Goal: Task Accomplishment & Management: Complete application form

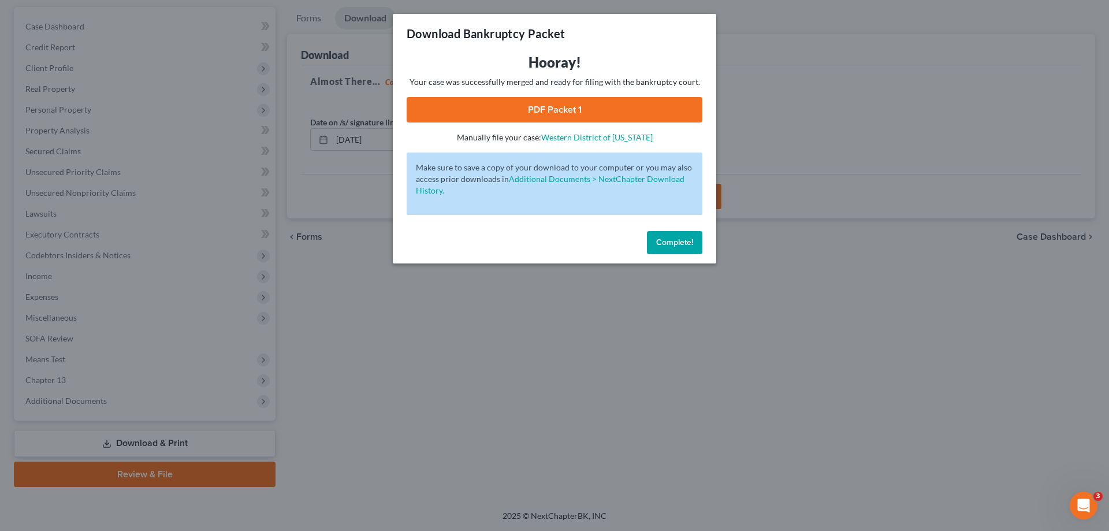
click at [689, 248] on button "Complete!" at bounding box center [674, 242] width 55 height 23
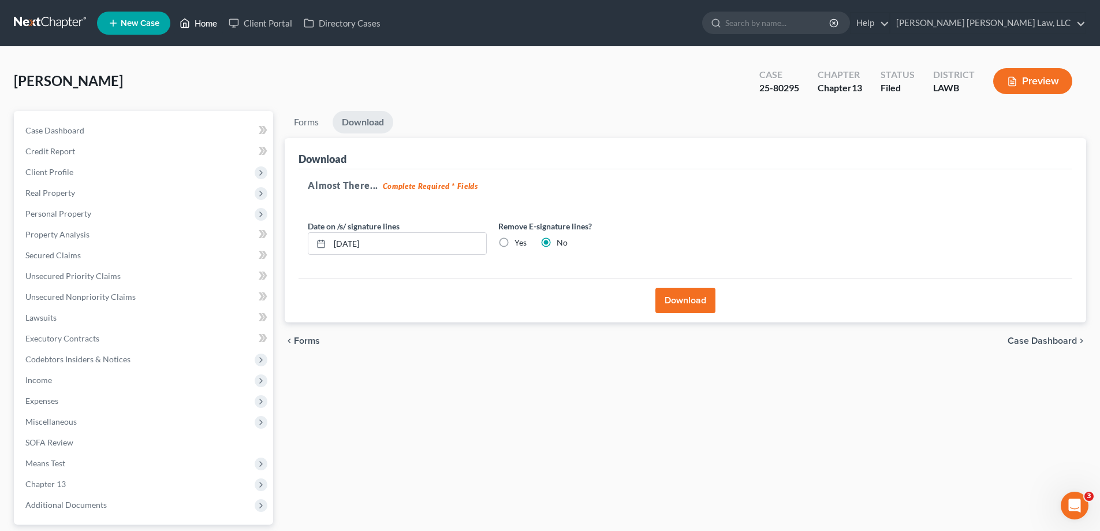
click at [211, 25] on link "Home" at bounding box center [198, 23] width 49 height 21
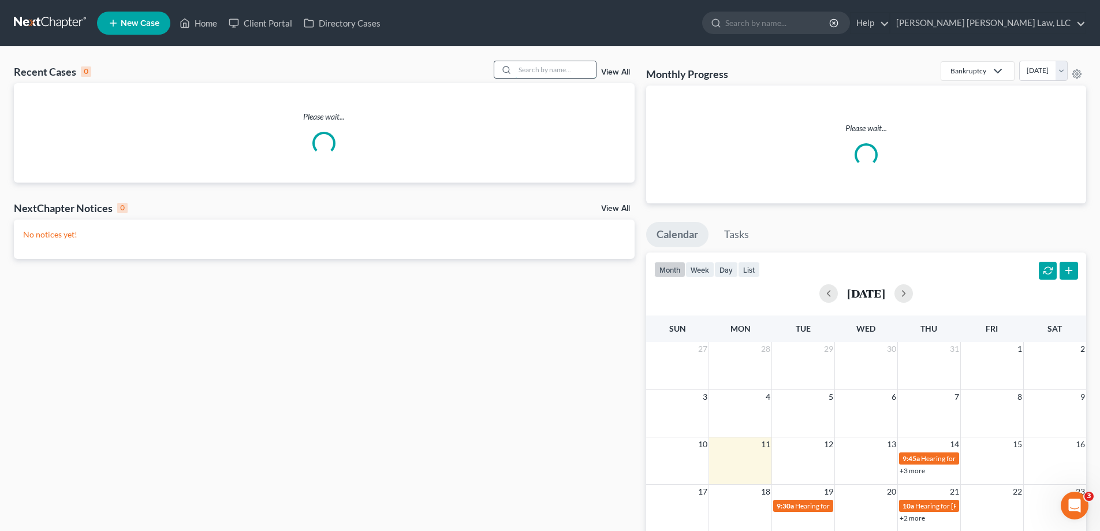
click at [543, 72] on input "search" at bounding box center [555, 69] width 81 height 17
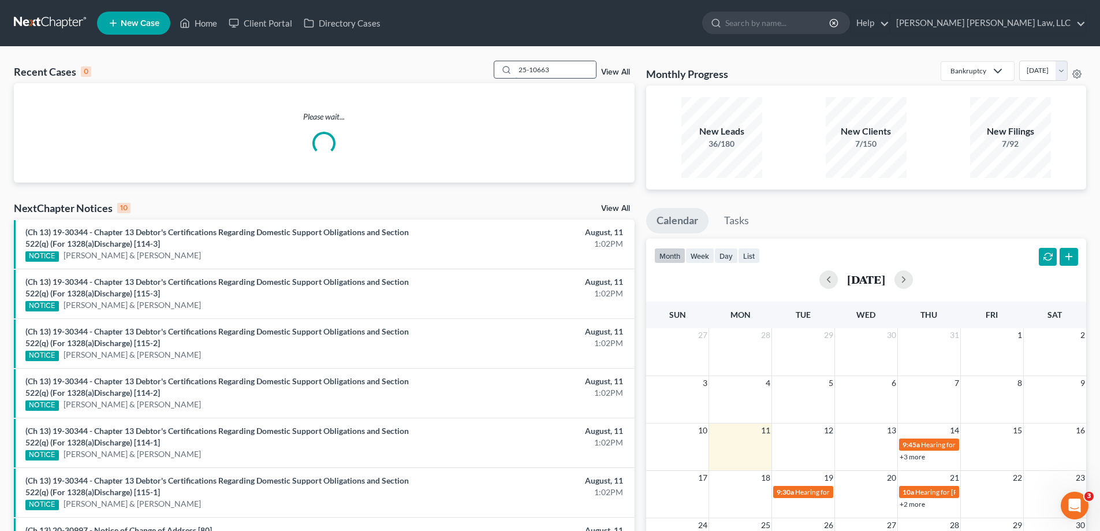
type input "25-10663"
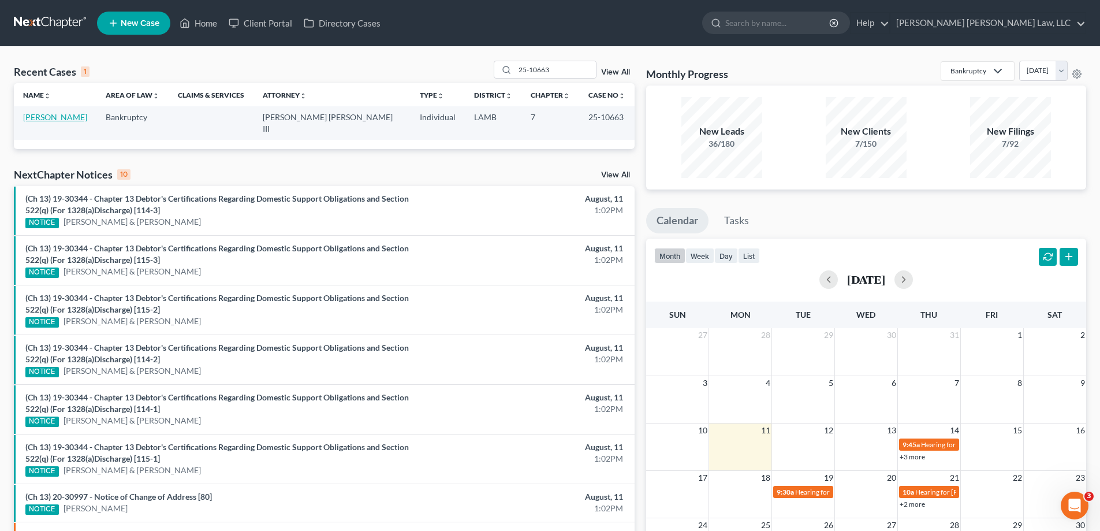
click at [77, 117] on link "[PERSON_NAME]" at bounding box center [55, 117] width 64 height 10
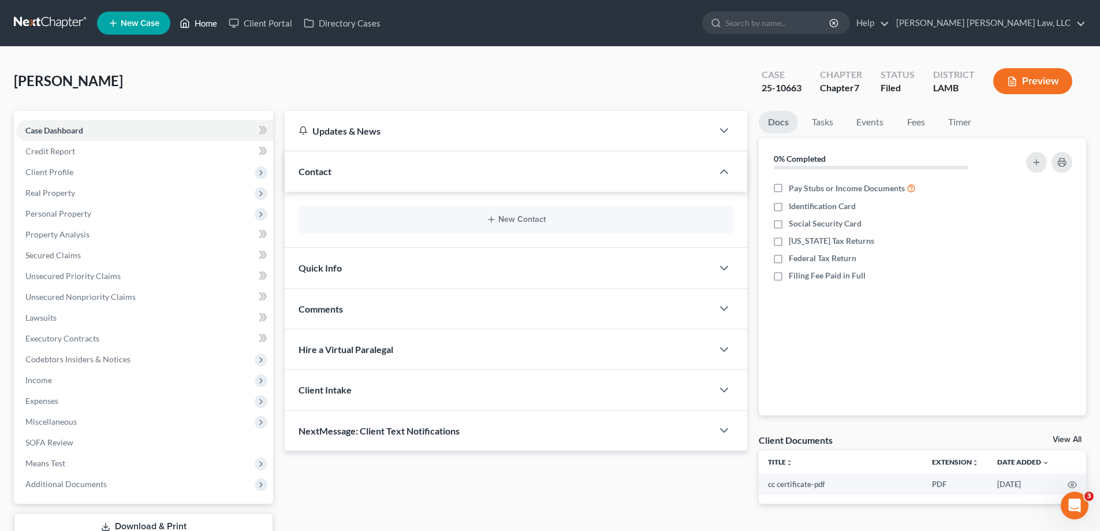
click at [214, 23] on link "Home" at bounding box center [198, 23] width 49 height 21
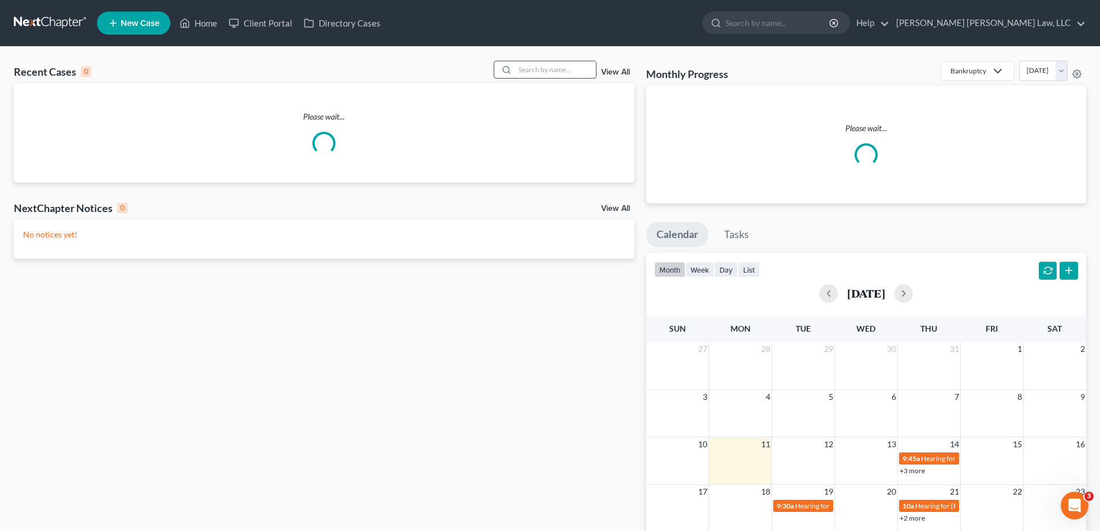
click at [526, 72] on input "search" at bounding box center [555, 69] width 81 height 17
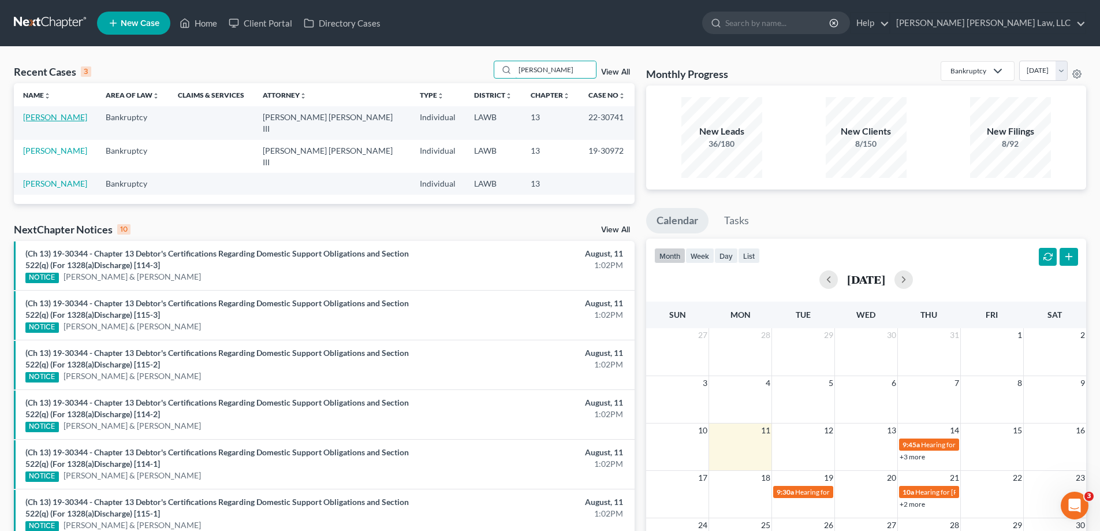
type input "[PERSON_NAME]"
click at [78, 113] on link "[PERSON_NAME]" at bounding box center [55, 117] width 64 height 10
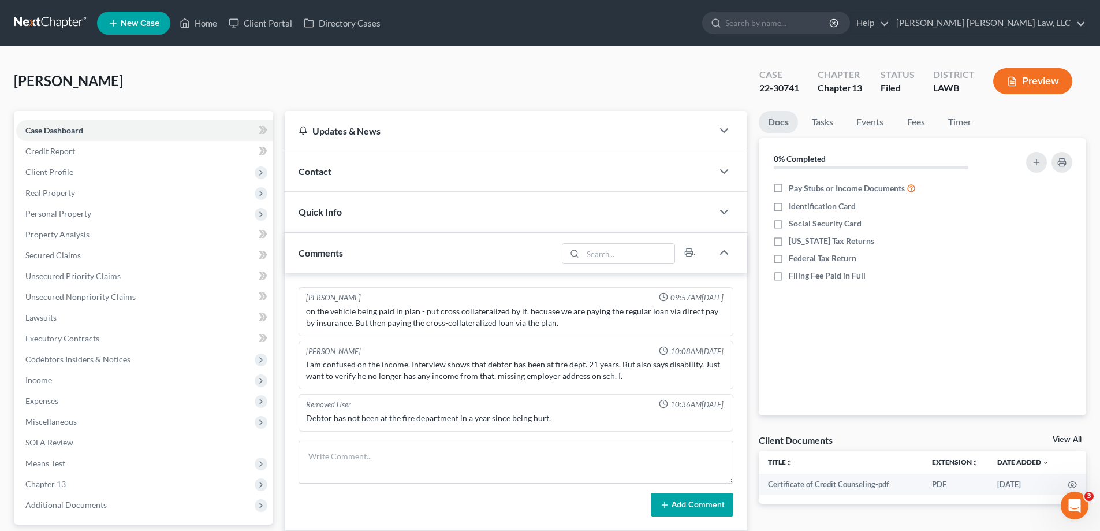
scroll to position [166, 0]
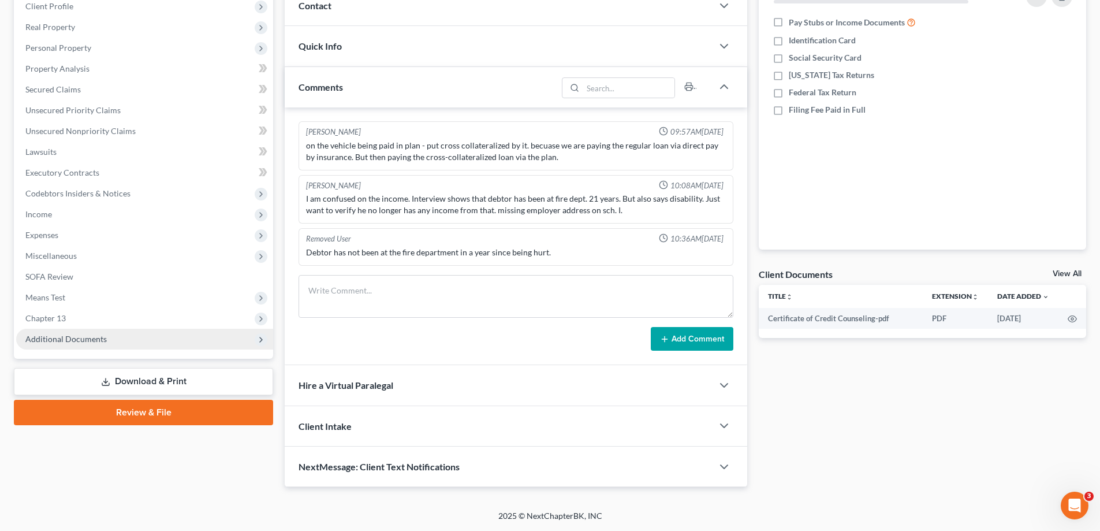
drag, startPoint x: 61, startPoint y: 324, endPoint x: 66, endPoint y: 333, distance: 10.1
click at [61, 324] on span "Chapter 13" at bounding box center [144, 318] width 257 height 21
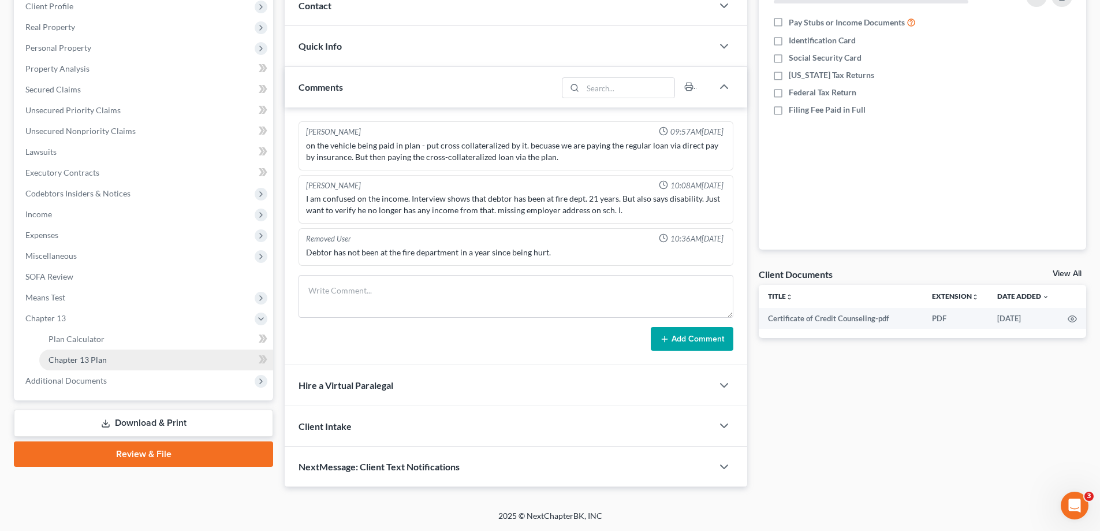
click at [82, 362] on span "Chapter 13 Plan" at bounding box center [78, 360] width 58 height 10
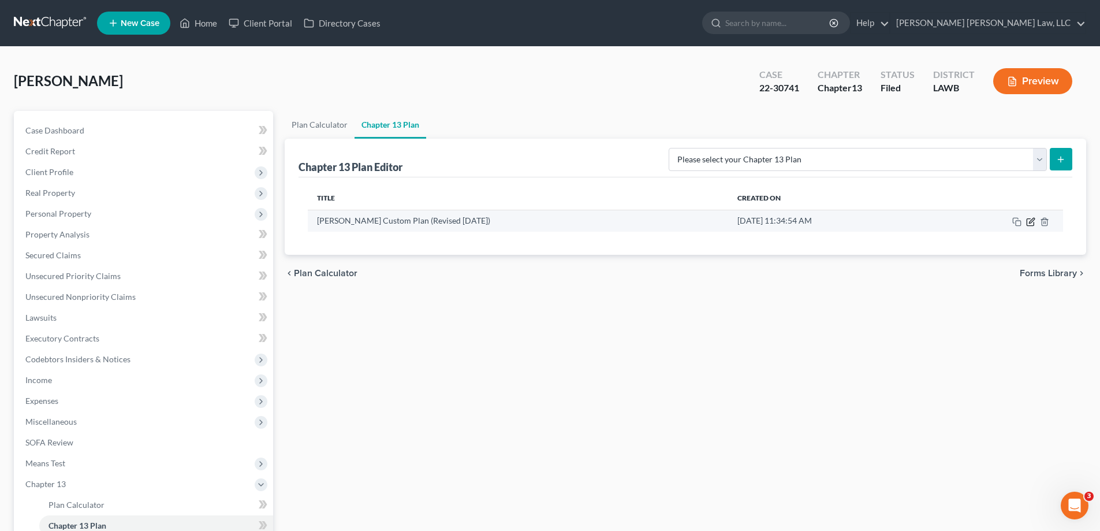
click at [1028, 225] on icon "button" at bounding box center [1030, 221] width 9 height 9
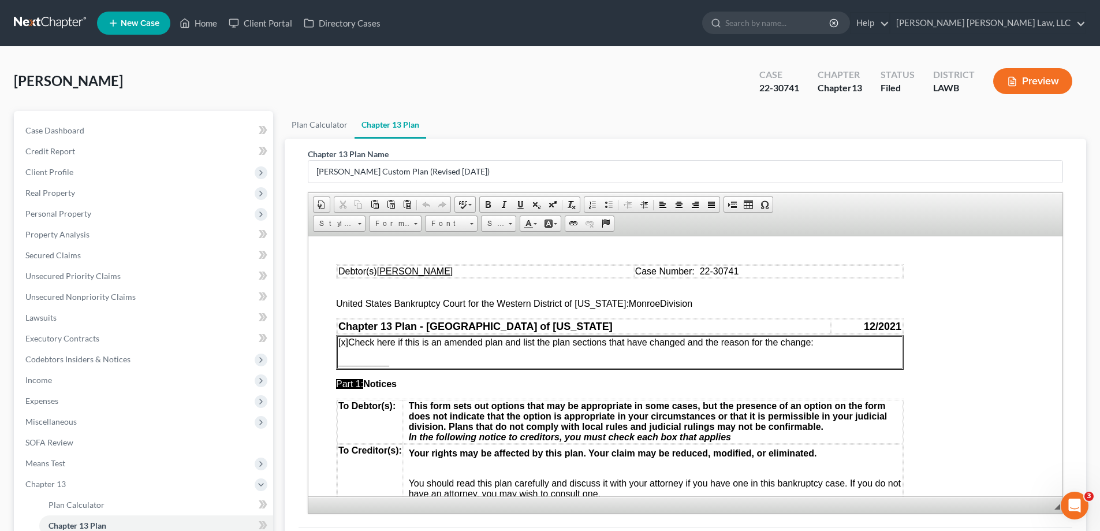
click at [849, 349] on td "[x] Check here if this is an amended plan and list the plan sections that have …" at bounding box center [619, 352] width 565 height 32
click at [844, 343] on p "[x] Check here if this is an amended plan and list the plan sections that have …" at bounding box center [619, 342] width 563 height 10
drag, startPoint x: 340, startPoint y: 362, endPoint x: 414, endPoint y: 363, distance: 74.5
click at [414, 363] on p "___________" at bounding box center [619, 361] width 563 height 10
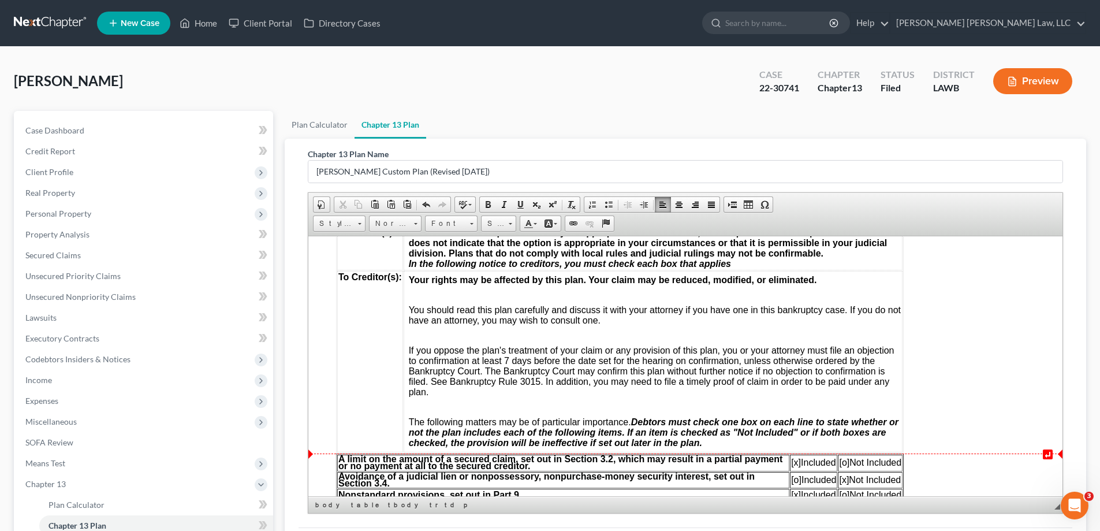
scroll to position [231, 0]
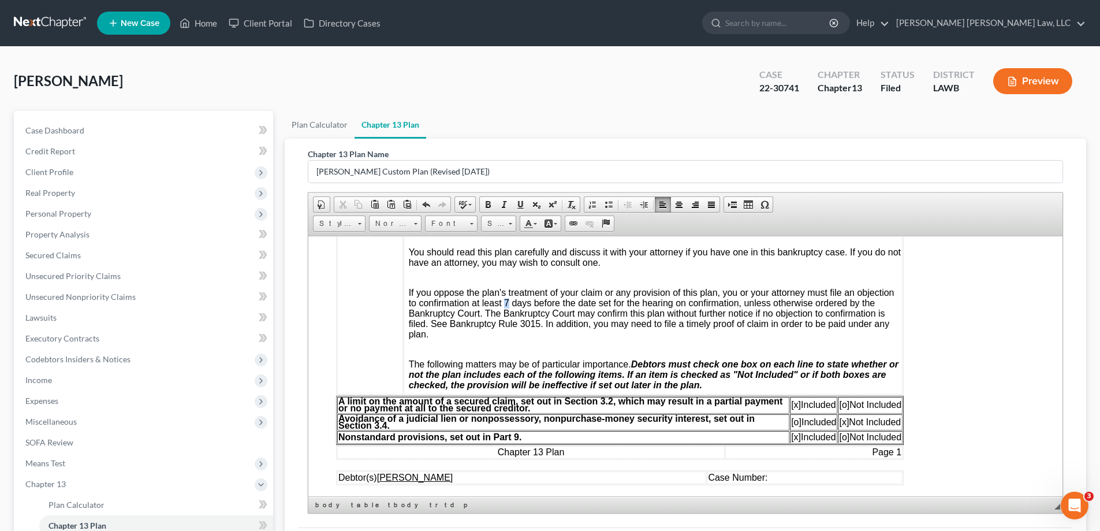
click at [503, 304] on span "If you oppose the plan's treatment of your claim or any provision of this plan,…" at bounding box center [652, 312] width 486 height 51
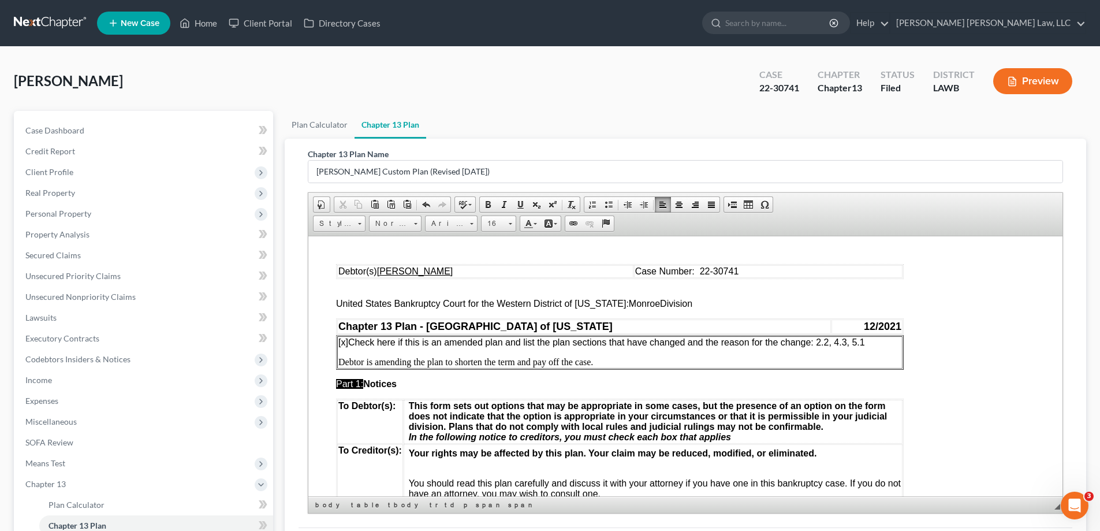
click at [407, 268] on u "[PERSON_NAME]" at bounding box center [415, 271] width 76 height 10
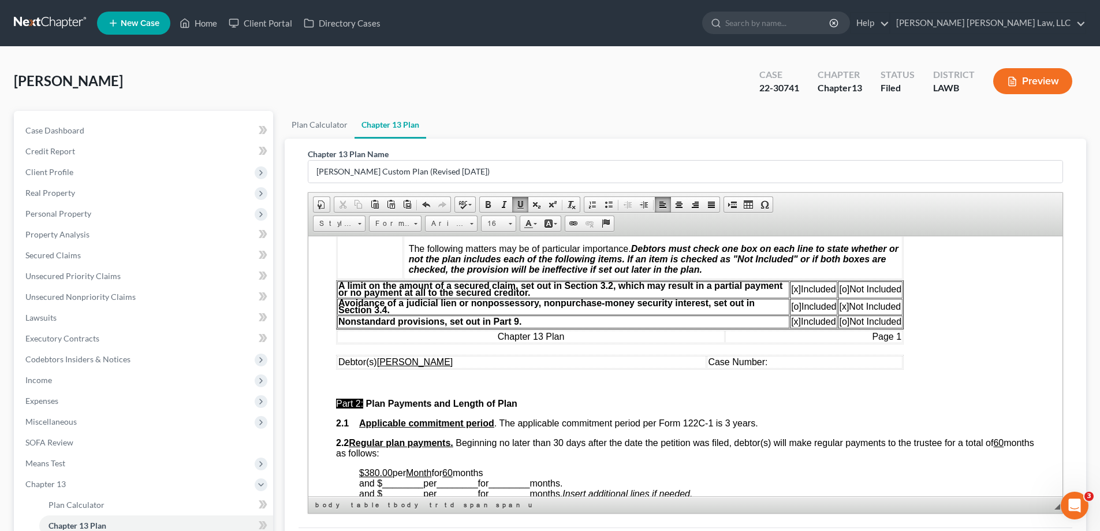
click at [410, 359] on u "[PERSON_NAME]" at bounding box center [415, 361] width 76 height 10
click at [767, 362] on span "Case Number:" at bounding box center [737, 361] width 59 height 10
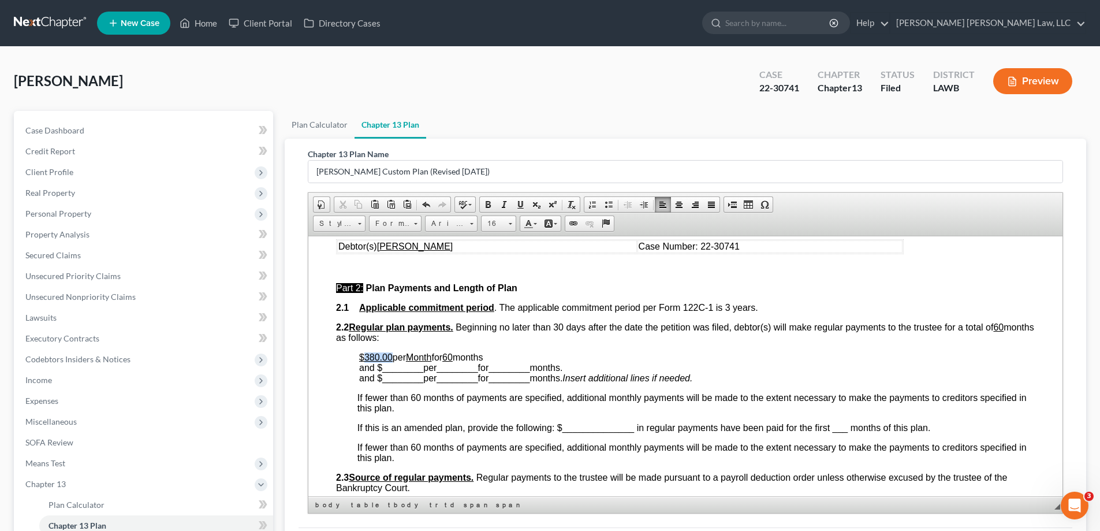
drag, startPoint x: 362, startPoint y: 360, endPoint x: 392, endPoint y: 361, distance: 29.5
click at [392, 361] on u "$380.00" at bounding box center [375, 357] width 33 height 10
click at [409, 357] on span "per" at bounding box center [411, 357] width 13 height 10
drag, startPoint x: 524, startPoint y: 355, endPoint x: 578, endPoint y: 356, distance: 54.3
click at [578, 356] on p "$14,400.00 has been paid in for the first per Month for 60 months and $ _______…" at bounding box center [697, 367] width 676 height 31
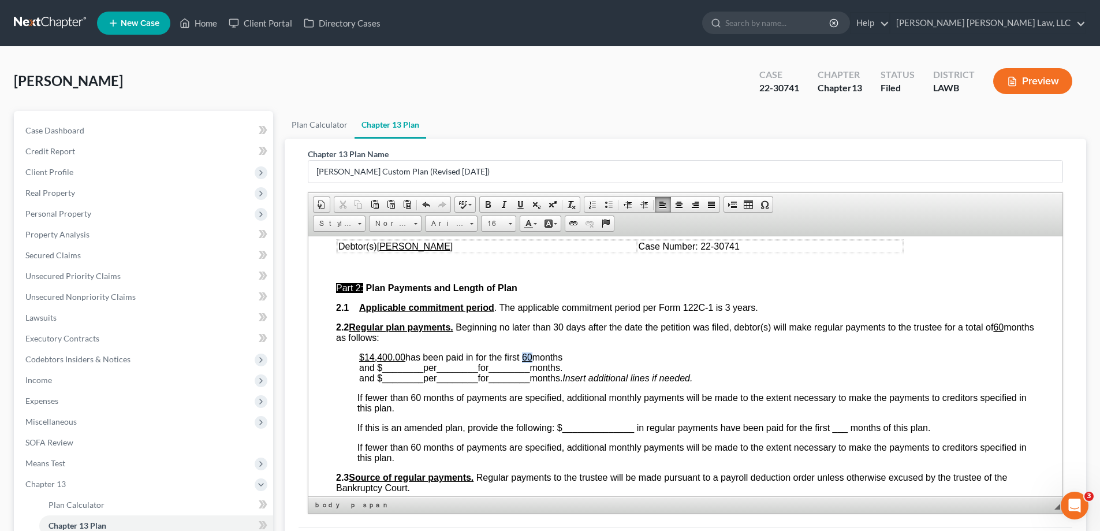
drag, startPoint x: 527, startPoint y: 356, endPoint x: 538, endPoint y: 356, distance: 11.0
click at [538, 356] on p "$14,400.00 has been paid in for the first 60 months and $ ________ per ________…" at bounding box center [697, 367] width 676 height 31
click at [594, 354] on p "$14,400.00 has been paid in for the first 36 months and $ ________ per ________…" at bounding box center [697, 367] width 676 height 31
drag, startPoint x: 383, startPoint y: 368, endPoint x: 424, endPoint y: 369, distance: 41.0
click at [424, 369] on span "months through [DATE], and $ ________ per ________ for ________ months." at bounding box center [494, 362] width 271 height 20
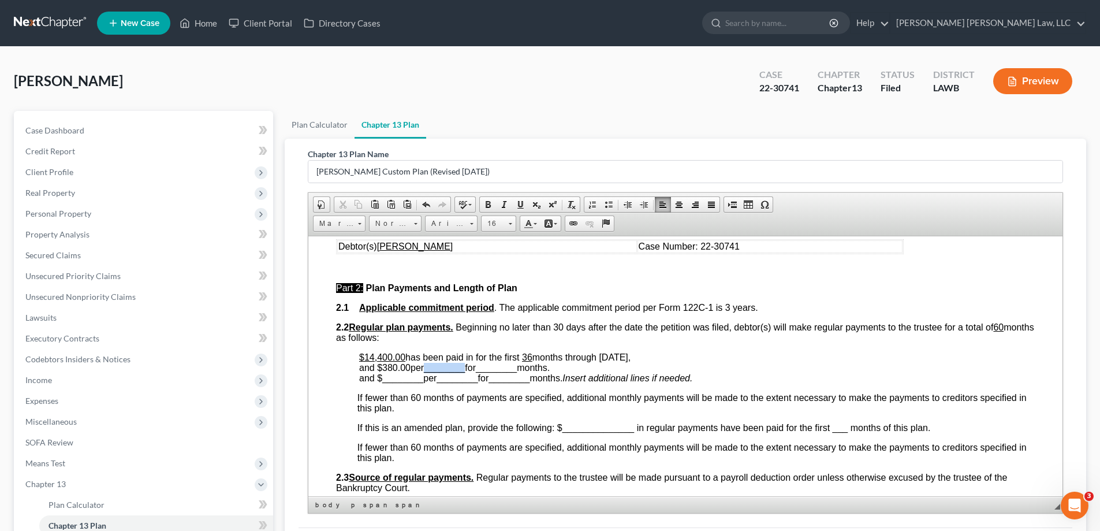
drag, startPoint x: 431, startPoint y: 369, endPoint x: 469, endPoint y: 365, distance: 38.9
click at [469, 365] on span "months through [DATE], and $ 380.00 per ________ for ________ months." at bounding box center [494, 362] width 271 height 20
drag, startPoint x: 472, startPoint y: 367, endPoint x: 512, endPoint y: 370, distance: 40.0
click at [512, 370] on span "months through [DATE], and $ 380.00 per Month for ________ months." at bounding box center [494, 362] width 271 height 20
click at [509, 369] on span "months through [DATE], and $ 380.00 per Month for 2 months." at bounding box center [494, 362] width 271 height 20
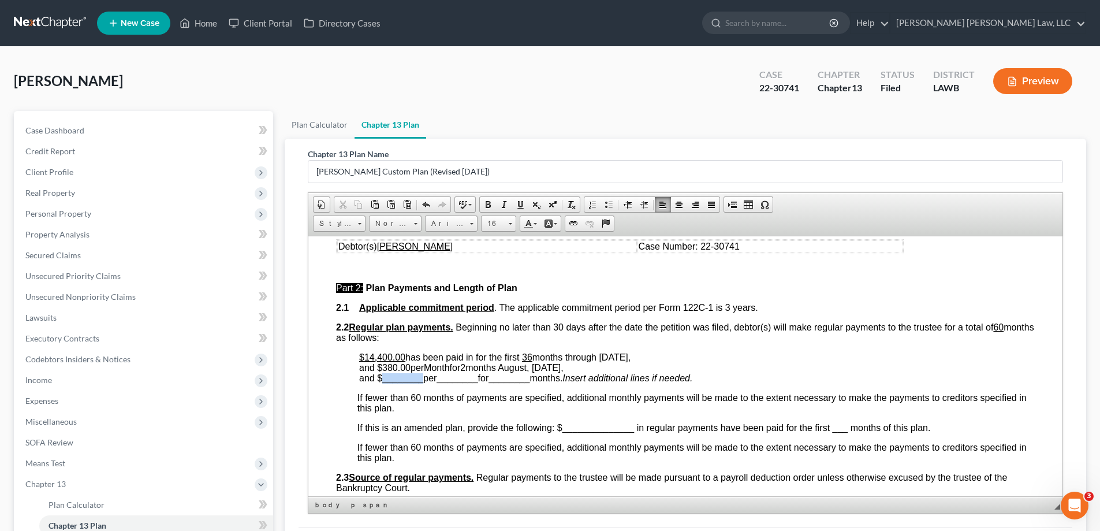
drag, startPoint x: 387, startPoint y: 375, endPoint x: 422, endPoint y: 378, distance: 34.1
click at [422, 378] on span "________" at bounding box center [402, 377] width 41 height 10
drag, startPoint x: 443, startPoint y: 377, endPoint x: 482, endPoint y: 376, distance: 39.3
click at [482, 376] on span "and $ 15,560.00 per ________ for ________ months." at bounding box center [460, 377] width 203 height 10
drag, startPoint x: 482, startPoint y: 376, endPoint x: 523, endPoint y: 373, distance: 40.5
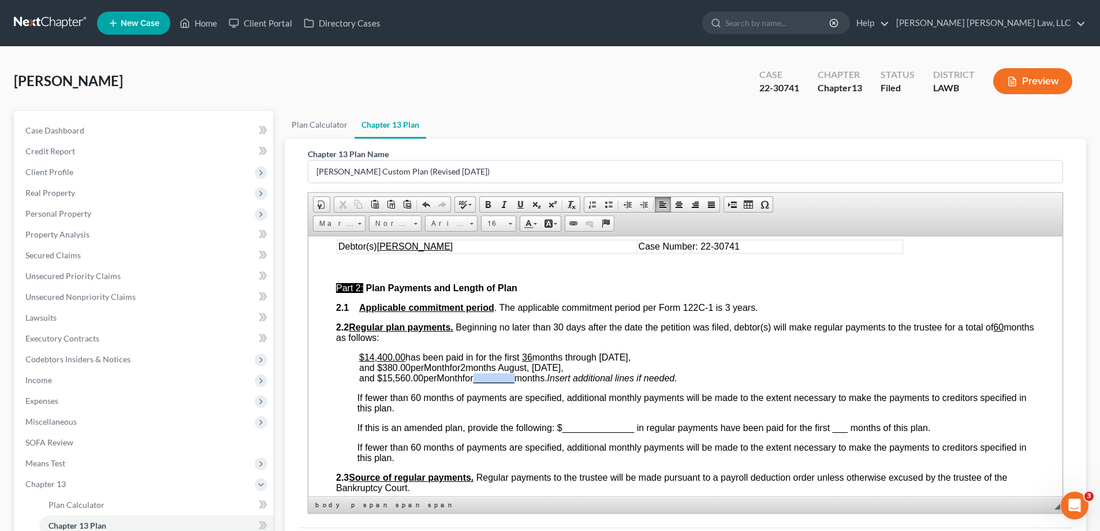
click at [523, 373] on span "and $ 15,560.00 per Month for ________ months." at bounding box center [453, 377] width 188 height 10
click at [511, 377] on span "and $ 15,560.00 per Month for 1 months." at bounding box center [435, 377] width 152 height 10
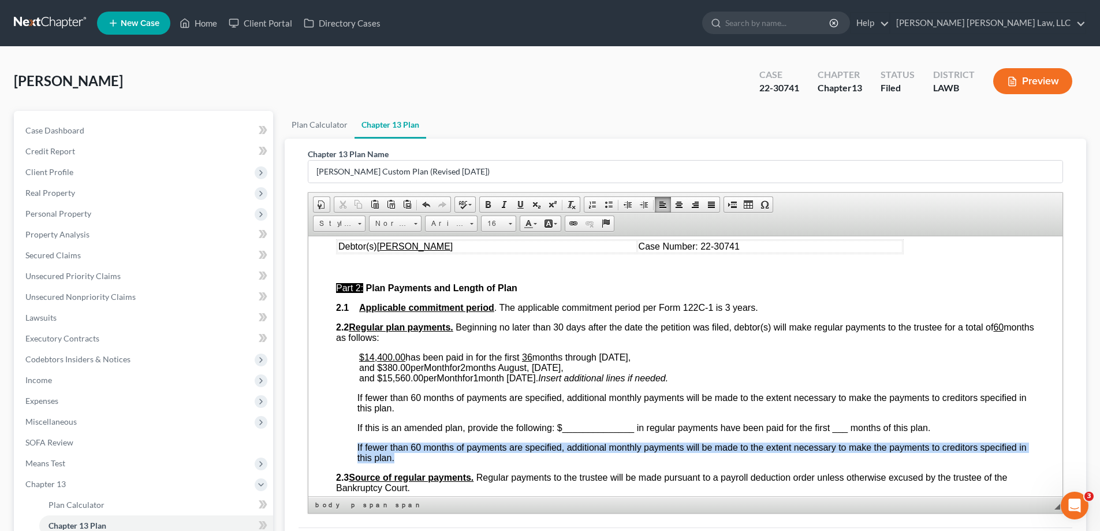
drag, startPoint x: 341, startPoint y: 450, endPoint x: 423, endPoint y: 456, distance: 82.8
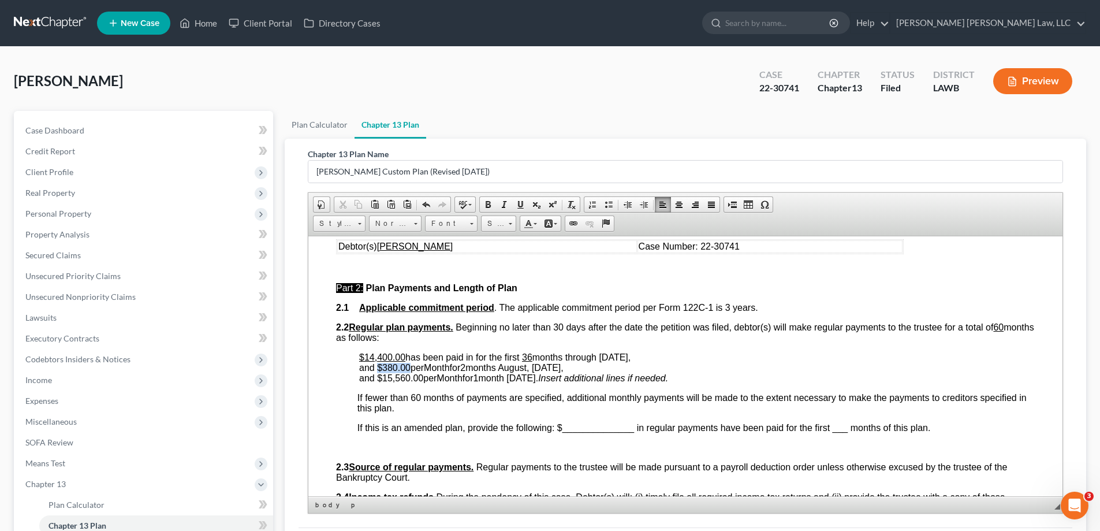
drag, startPoint x: 378, startPoint y: 364, endPoint x: 410, endPoint y: 368, distance: 32.0
click at [410, 368] on span "months through [DATE], and $ 380.00 per Month for 2 months August, [DATE]," at bounding box center [494, 362] width 271 height 20
drag, startPoint x: 523, startPoint y: 202, endPoint x: 193, endPoint y: 50, distance: 363.3
click at [523, 202] on span at bounding box center [520, 204] width 9 height 9
drag, startPoint x: 430, startPoint y: 367, endPoint x: 454, endPoint y: 368, distance: 24.3
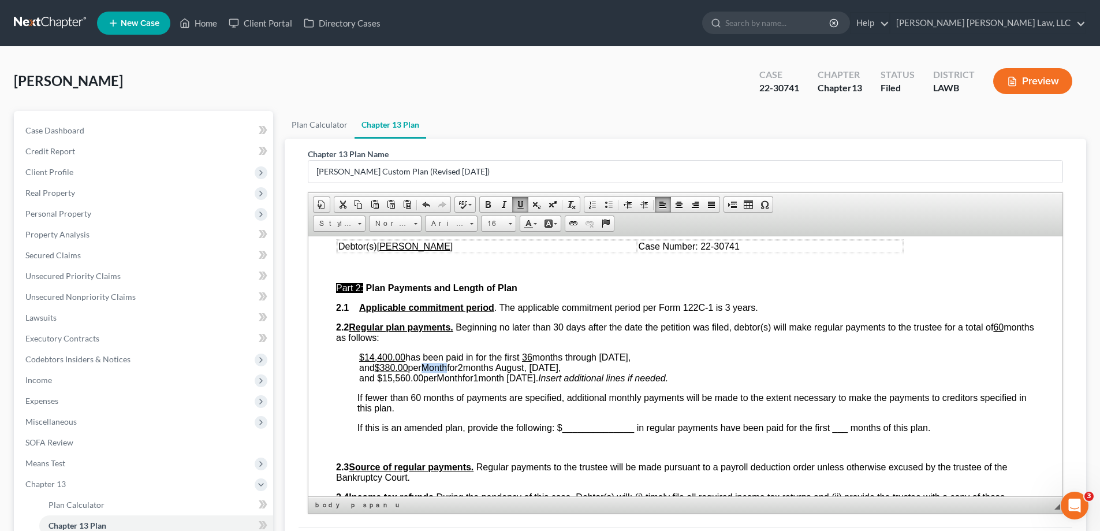
click at [454, 368] on span "months through [DATE], and $ 380.00 per Month for 2 months August, [DATE]," at bounding box center [494, 362] width 271 height 20
click at [519, 205] on span at bounding box center [520, 204] width 9 height 9
drag, startPoint x: 473, startPoint y: 362, endPoint x: 473, endPoint y: 368, distance: 6.4
click at [463, 368] on span "2" at bounding box center [460, 367] width 5 height 10
click at [475, 369] on span "months through [DATE], and $ 380.00 per Month for 2 months August, [DATE]," at bounding box center [494, 362] width 271 height 20
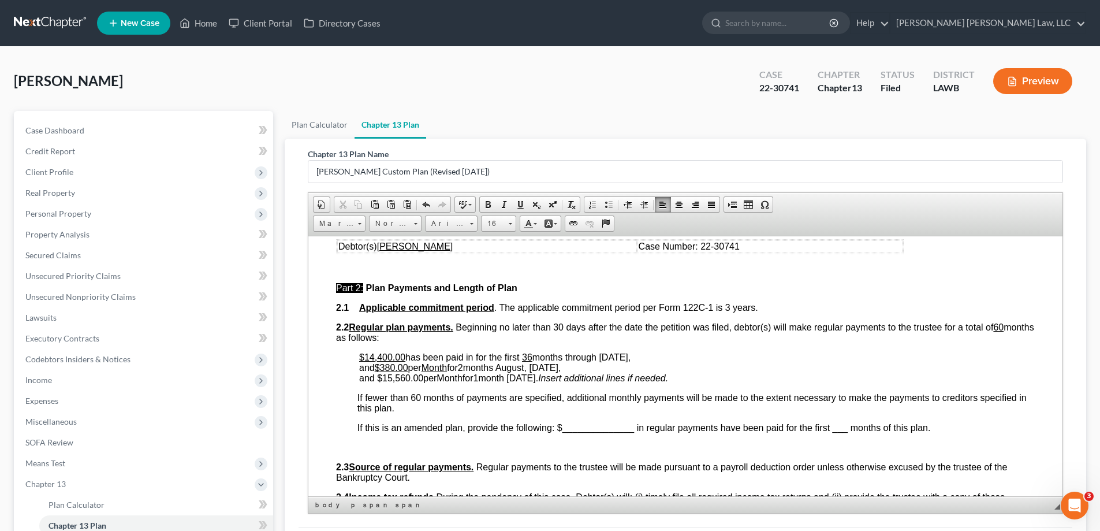
click at [470, 366] on span "months through [DATE], and $ 380.00 per Month for 2 months August, [DATE]," at bounding box center [494, 362] width 271 height 20
click at [463, 367] on span "2" at bounding box center [460, 367] width 5 height 10
click at [519, 210] on link "Underline" at bounding box center [520, 204] width 16 height 15
drag, startPoint x: 378, startPoint y: 378, endPoint x: 423, endPoint y: 380, distance: 45.7
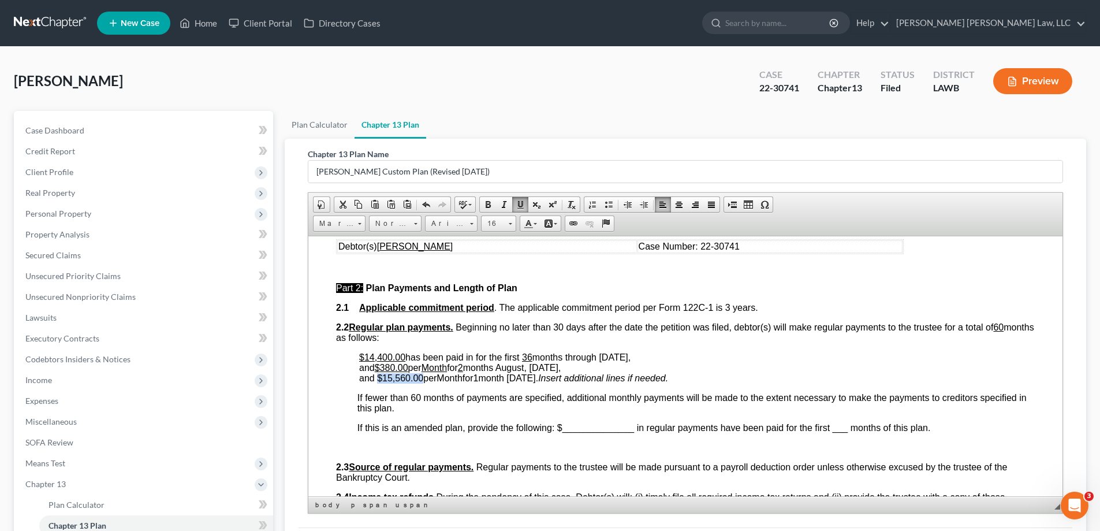
click at [423, 380] on span "and $ 15,560.00 per Month for 1 month [DATE]." at bounding box center [448, 377] width 179 height 10
click at [525, 210] on link "Underline" at bounding box center [520, 204] width 16 height 15
drag, startPoint x: 443, startPoint y: 379, endPoint x: 468, endPoint y: 382, distance: 25.0
click at [468, 382] on span "and $ 15,560.00 per Month for 1 month [DATE]." at bounding box center [447, 377] width 177 height 10
click at [519, 210] on link "Underline" at bounding box center [520, 204] width 16 height 15
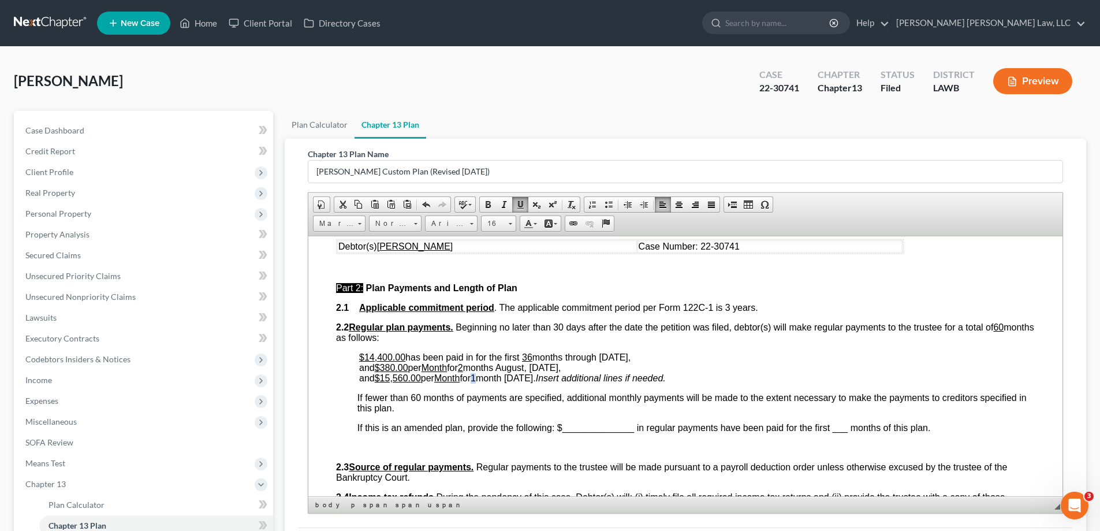
click at [476, 379] on span "1" at bounding box center [473, 377] width 5 height 10
click at [521, 205] on span at bounding box center [520, 204] width 9 height 9
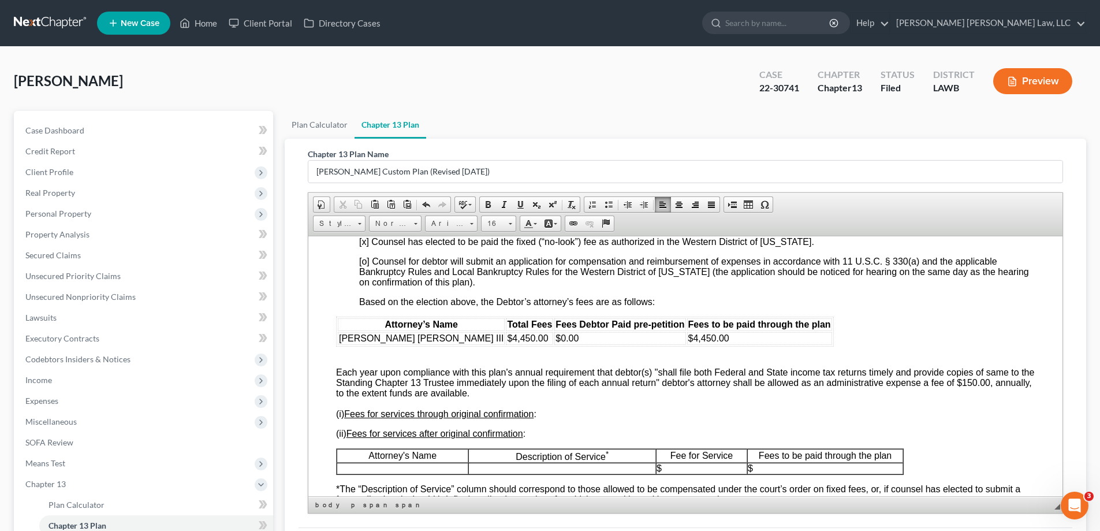
scroll to position [2425, 0]
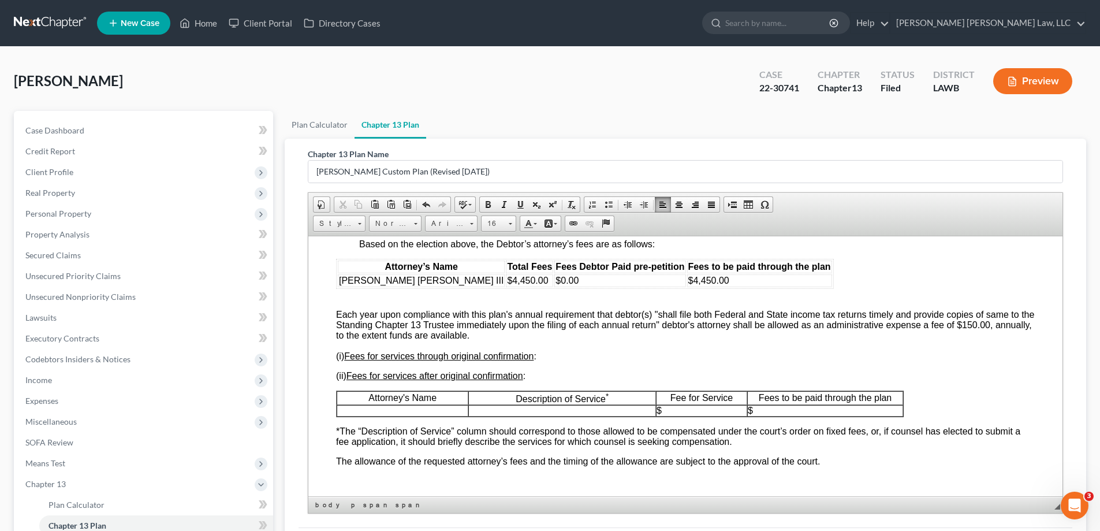
click at [447, 415] on p at bounding box center [402, 410] width 131 height 10
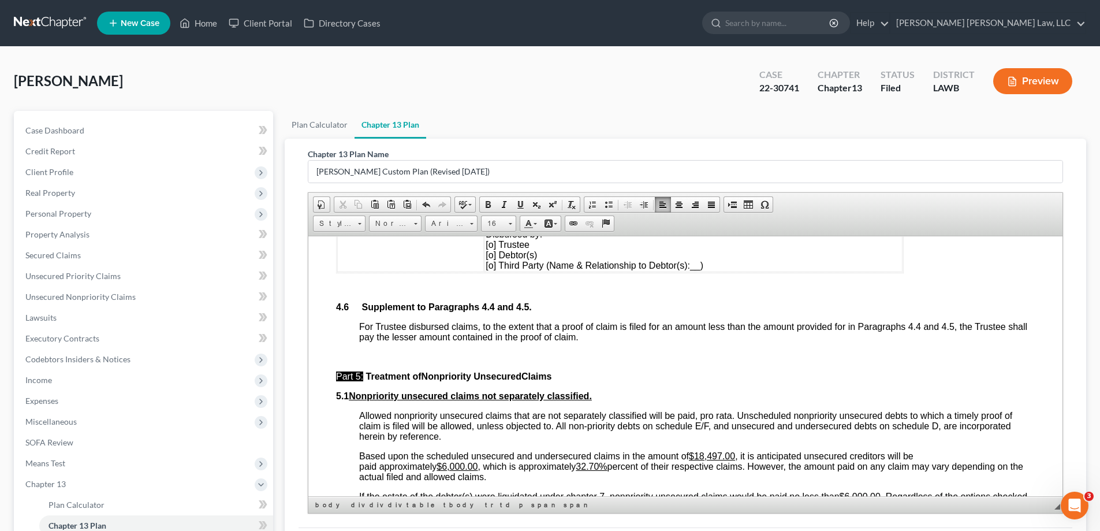
scroll to position [3003, 0]
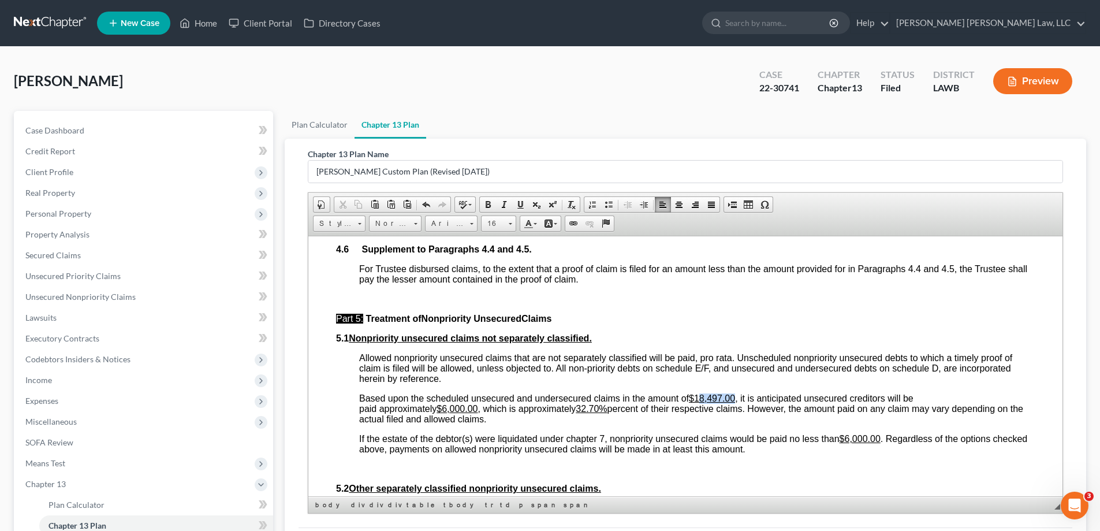
drag, startPoint x: 699, startPoint y: 407, endPoint x: 736, endPoint y: 405, distance: 37.6
click at [735, 403] on u "$18,497.00" at bounding box center [712, 398] width 46 height 10
drag, startPoint x: 441, startPoint y: 416, endPoint x: 469, endPoint y: 416, distance: 27.7
click at [469, 413] on u "$6,000.00" at bounding box center [457, 408] width 41 height 10
click at [464, 423] on span "Based upon the scheduled unsecured and undersecured claims in the amount of $13…" at bounding box center [691, 408] width 664 height 31
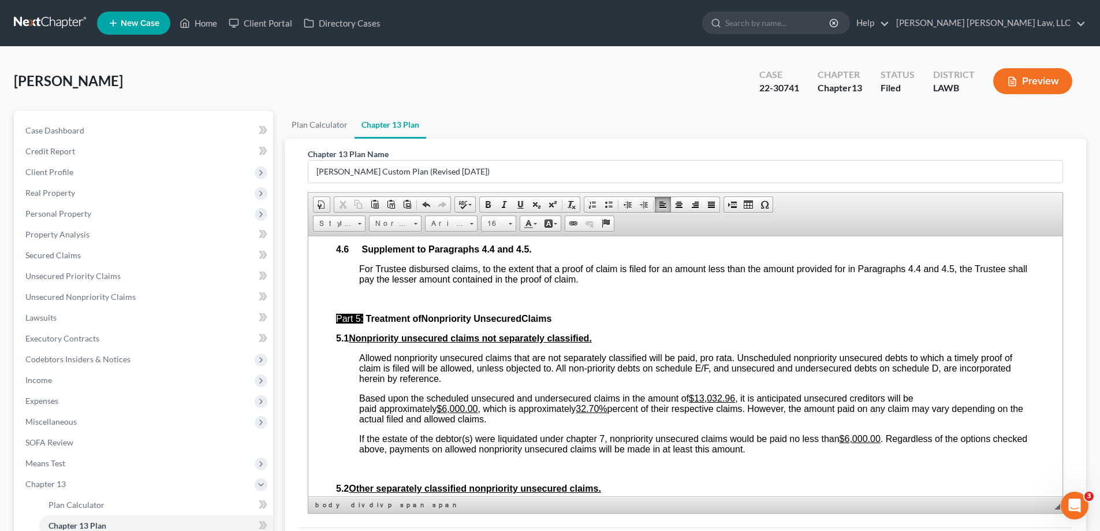
click at [448, 423] on span "Based upon the scheduled unsecured and undersecured claims in the amount of $13…" at bounding box center [691, 408] width 664 height 31
drag, startPoint x: 444, startPoint y: 418, endPoint x: 479, endPoint y: 419, distance: 35.2
click at [478, 413] on u "$6,000.00" at bounding box center [457, 408] width 41 height 10
drag, startPoint x: 590, startPoint y: 417, endPoint x: 608, endPoint y: 416, distance: 17.3
click at [608, 413] on u "32.70%" at bounding box center [596, 408] width 31 height 10
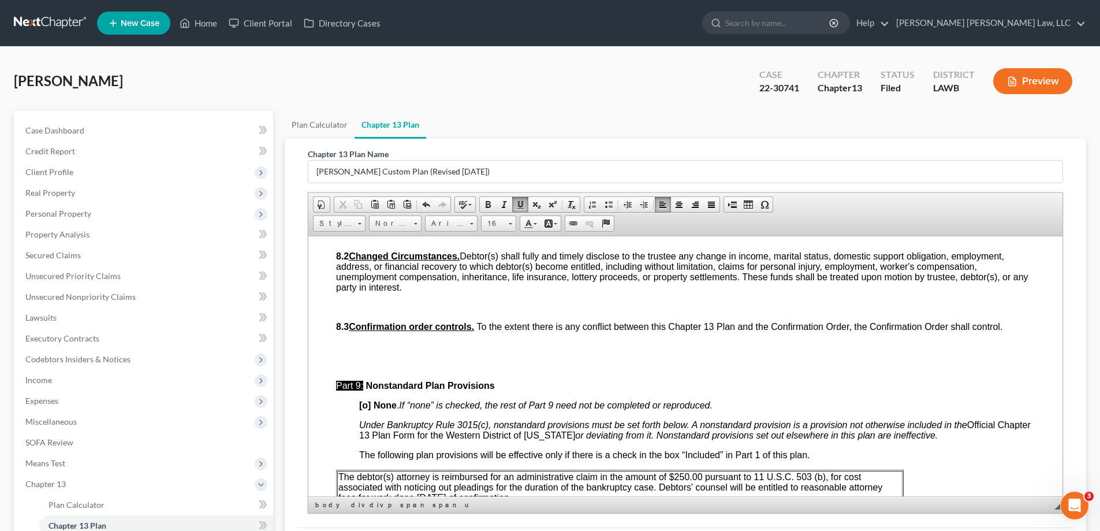
scroll to position [3754, 0]
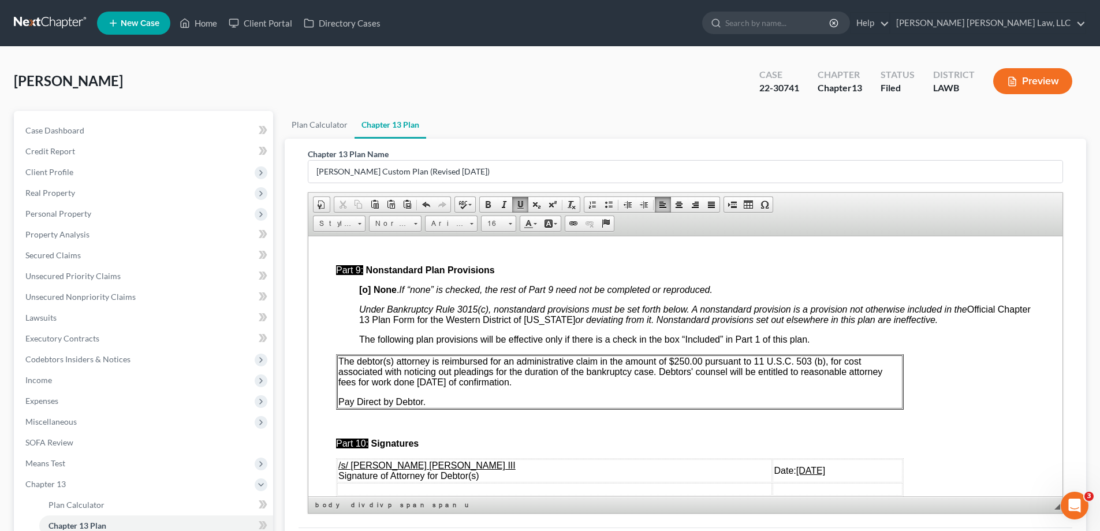
drag, startPoint x: 657, startPoint y: 381, endPoint x: 676, endPoint y: 393, distance: 23.4
click at [676, 387] on p "The debtor(s) attorney is reimbursed for an administrative claim in the amount …" at bounding box center [619, 371] width 563 height 31
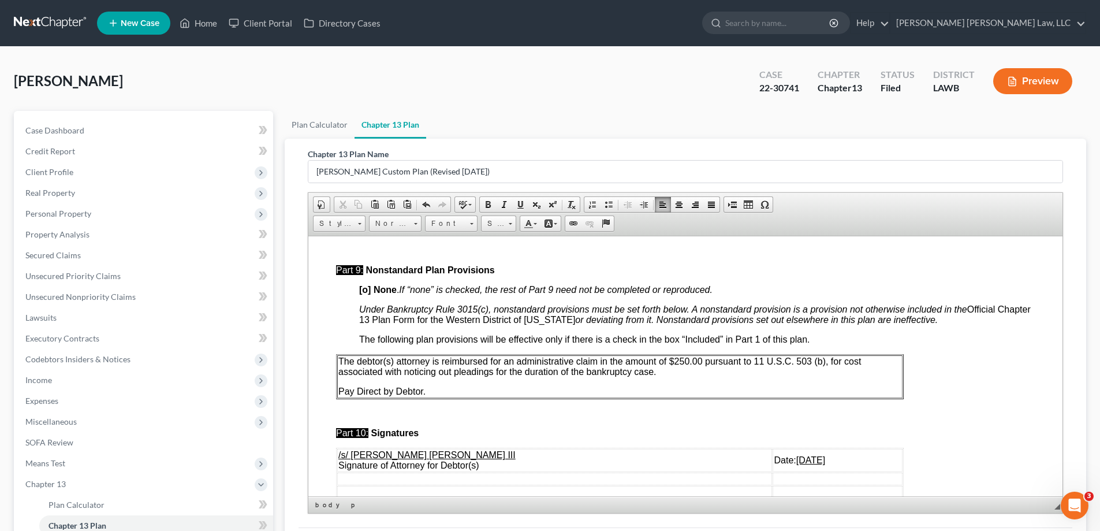
click at [667, 397] on td "The debtor(s) attorney is reimbursed for an administrative claim in the amount …" at bounding box center [619, 376] width 565 height 43
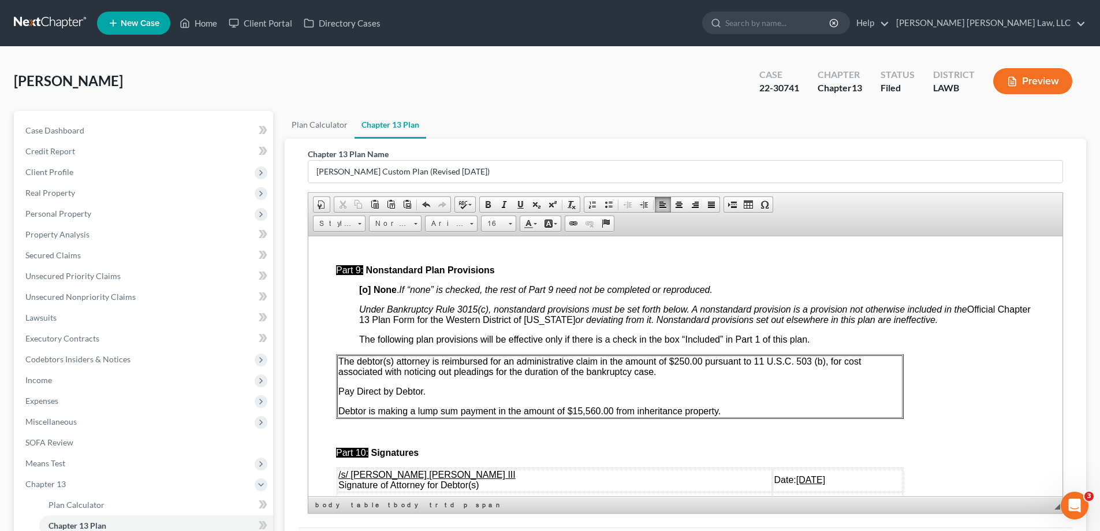
scroll to position [3811, 0]
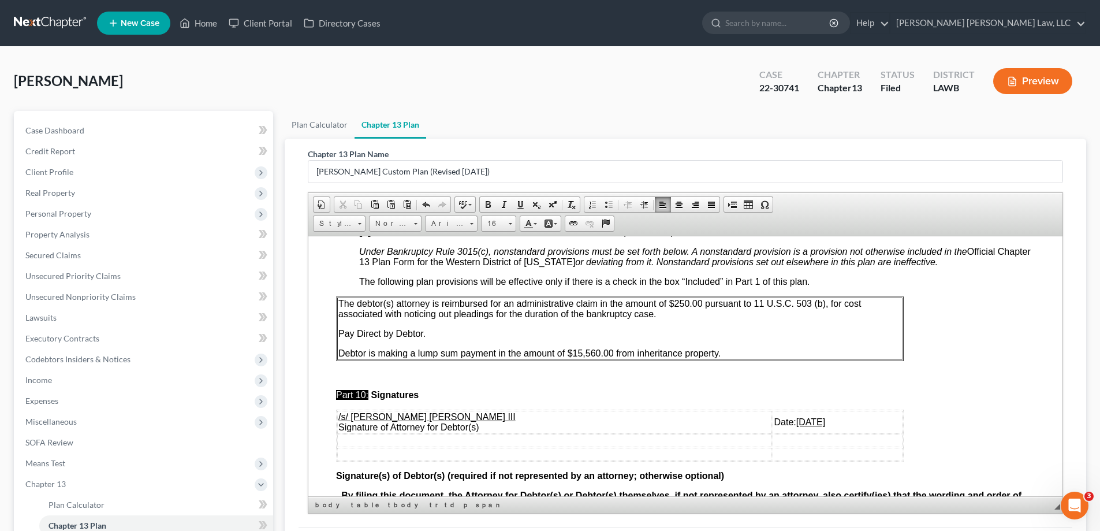
drag, startPoint x: 737, startPoint y: 434, endPoint x: 785, endPoint y: 431, distance: 48.6
click at [785, 431] on td "Date: [DATE]" at bounding box center [838, 421] width 130 height 23
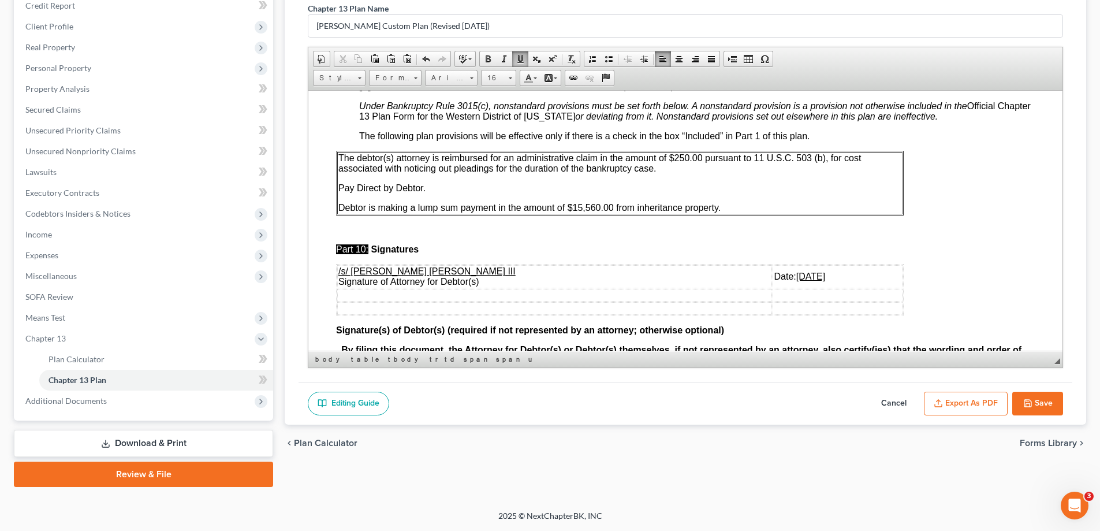
click at [1042, 404] on button "Save" at bounding box center [1037, 404] width 51 height 24
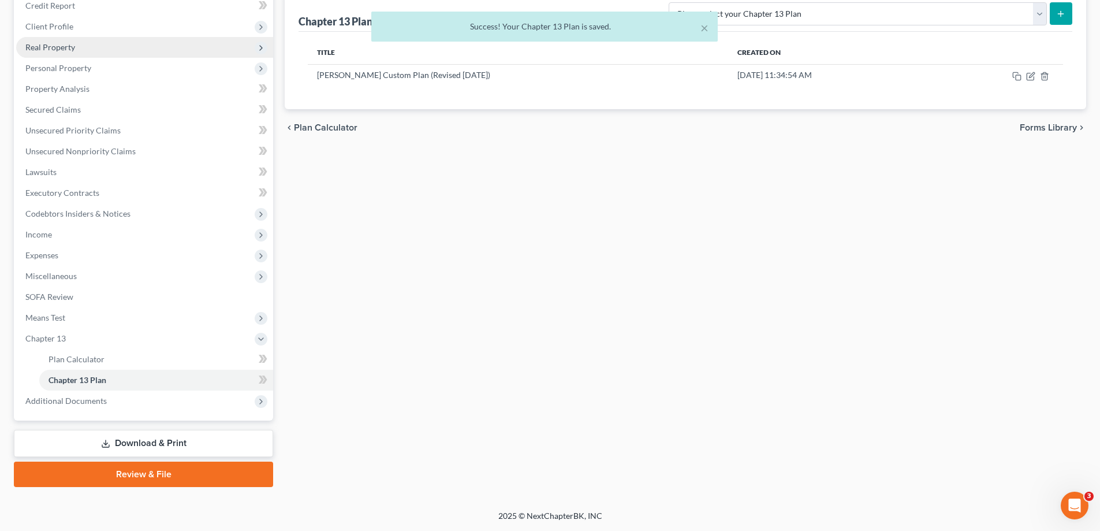
click at [78, 51] on span "Real Property" at bounding box center [144, 47] width 257 height 21
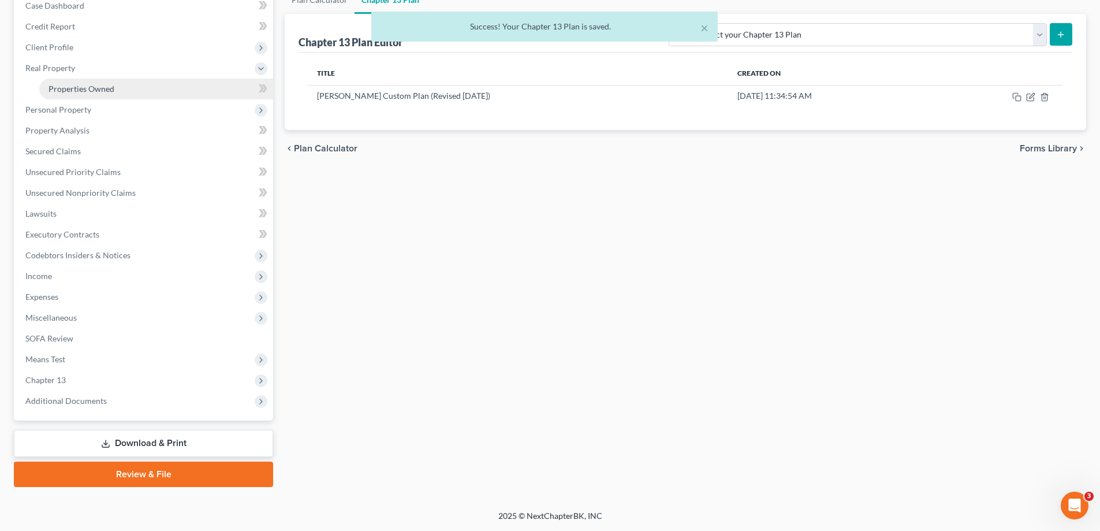
scroll to position [125, 0]
click at [139, 89] on link "Properties Owned" at bounding box center [156, 89] width 234 height 21
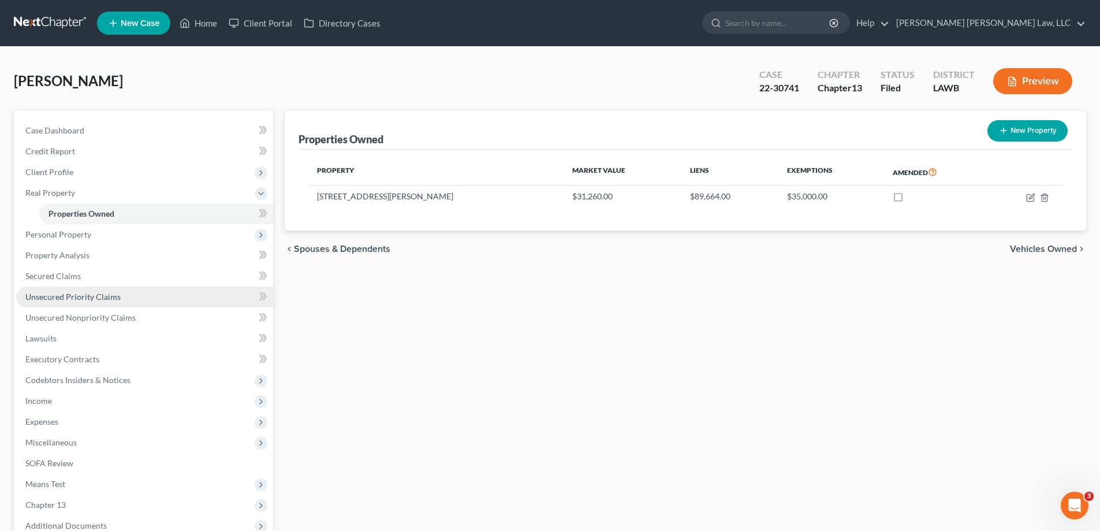
click at [100, 295] on span "Unsecured Priority Claims" at bounding box center [72, 297] width 95 height 10
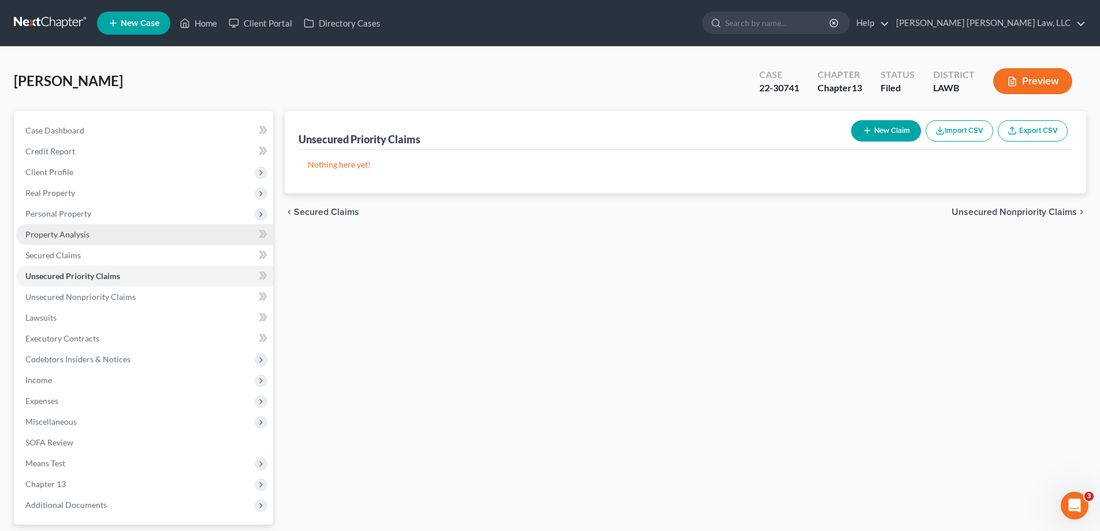
click at [77, 225] on link "Property Analysis" at bounding box center [144, 234] width 257 height 21
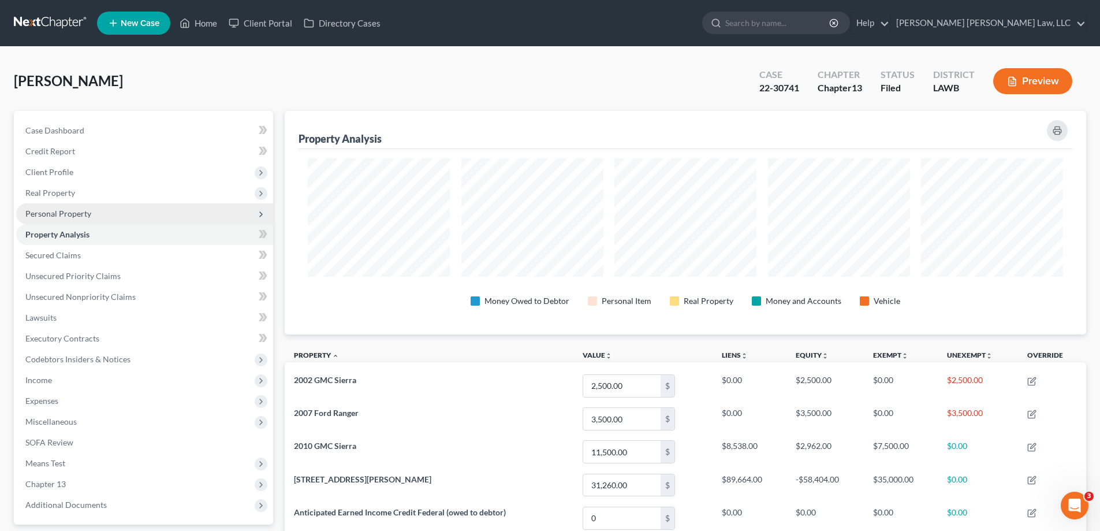
click at [90, 211] on span "Personal Property" at bounding box center [58, 213] width 66 height 10
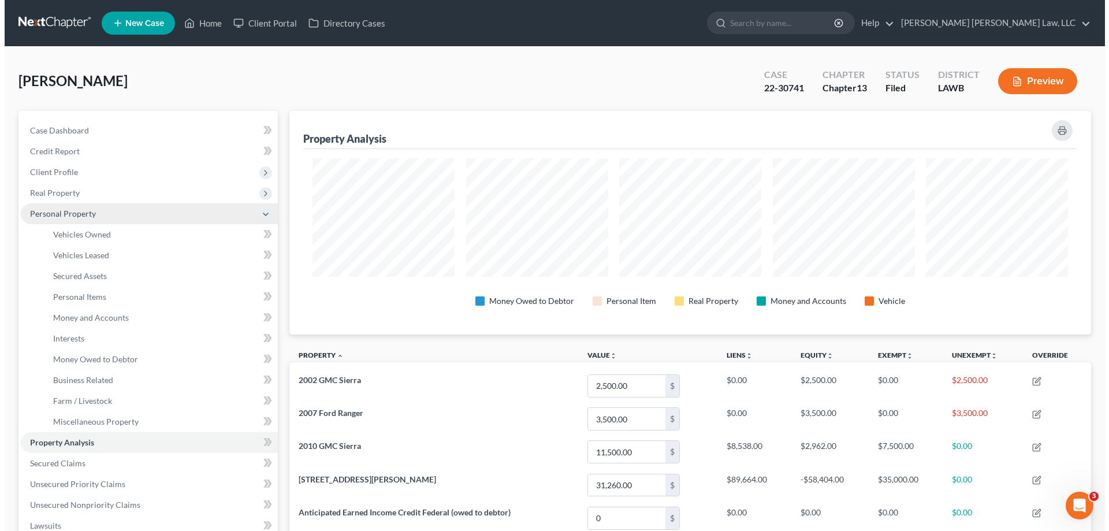
scroll to position [223, 802]
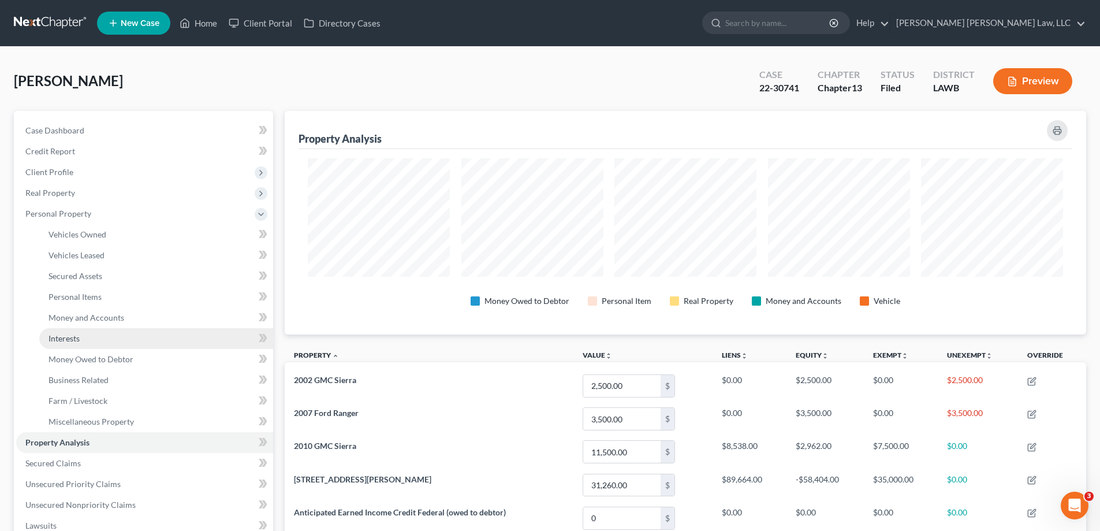
click at [80, 342] on span "Interests" at bounding box center [64, 338] width 31 height 10
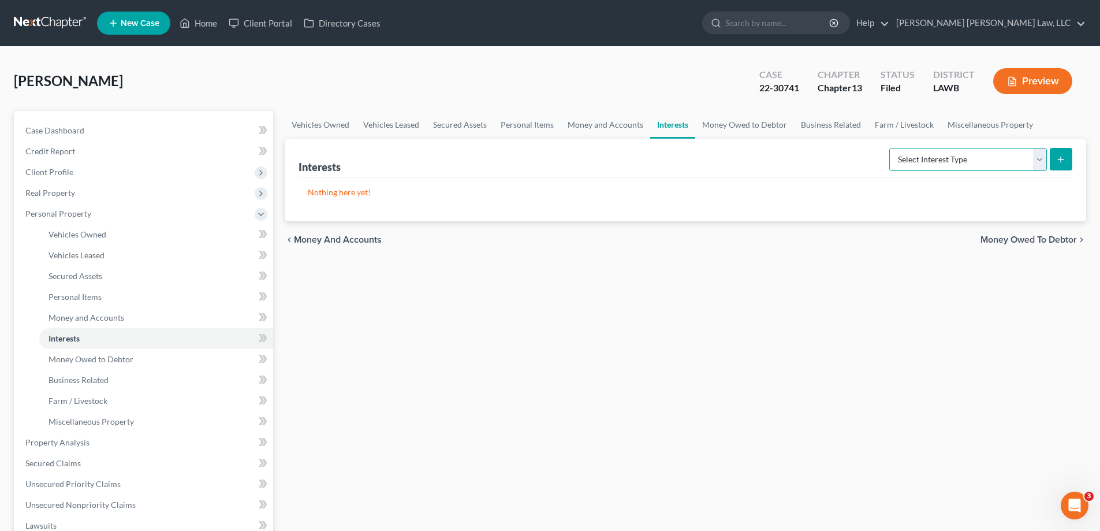
click at [1016, 160] on select "Select Interest Type 401K (A/B: 21) Annuity (A/B: 23) Bond (A/B: 18) Education …" at bounding box center [968, 159] width 158 height 23
click at [769, 121] on link "Money Owed to Debtor" at bounding box center [744, 125] width 99 height 28
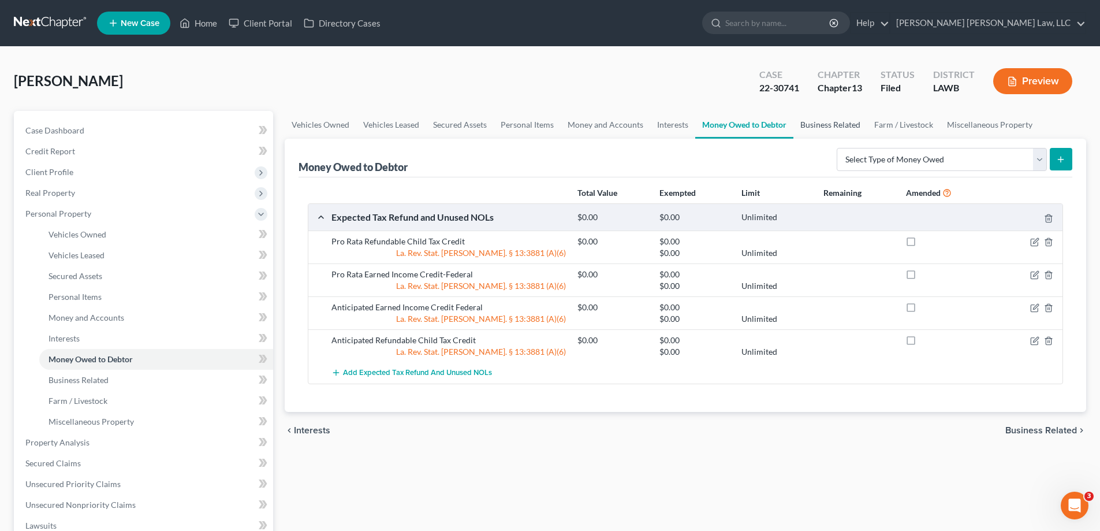
click at [818, 123] on link "Business Related" at bounding box center [830, 125] width 74 height 28
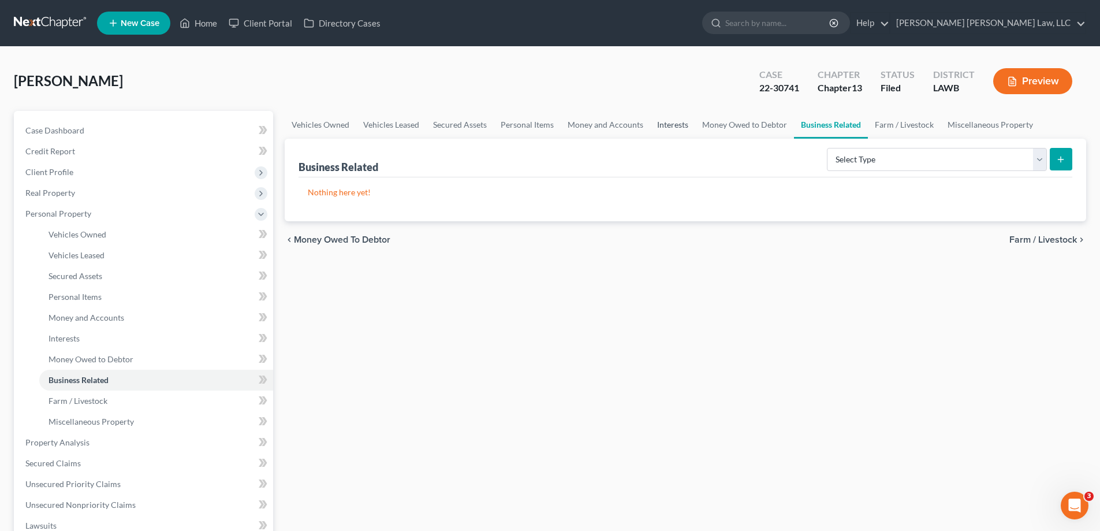
click at [676, 128] on link "Interests" at bounding box center [672, 125] width 45 height 28
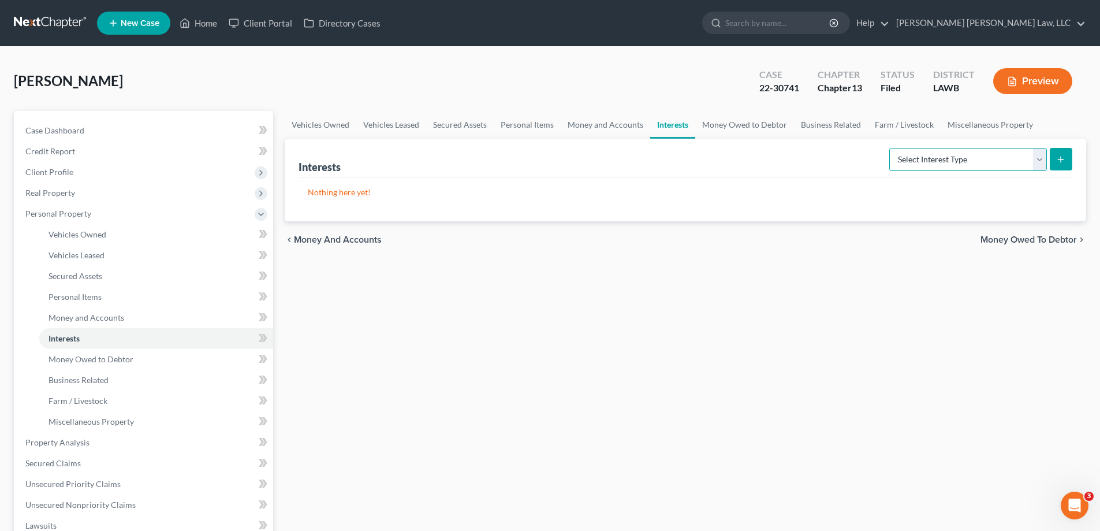
click at [1044, 163] on select "Select Interest Type 401K (A/B: 21) Annuity (A/B: 23) Bond (A/B: 18) Education …" at bounding box center [968, 159] width 158 height 23
click at [808, 125] on link "Business Related" at bounding box center [831, 125] width 74 height 28
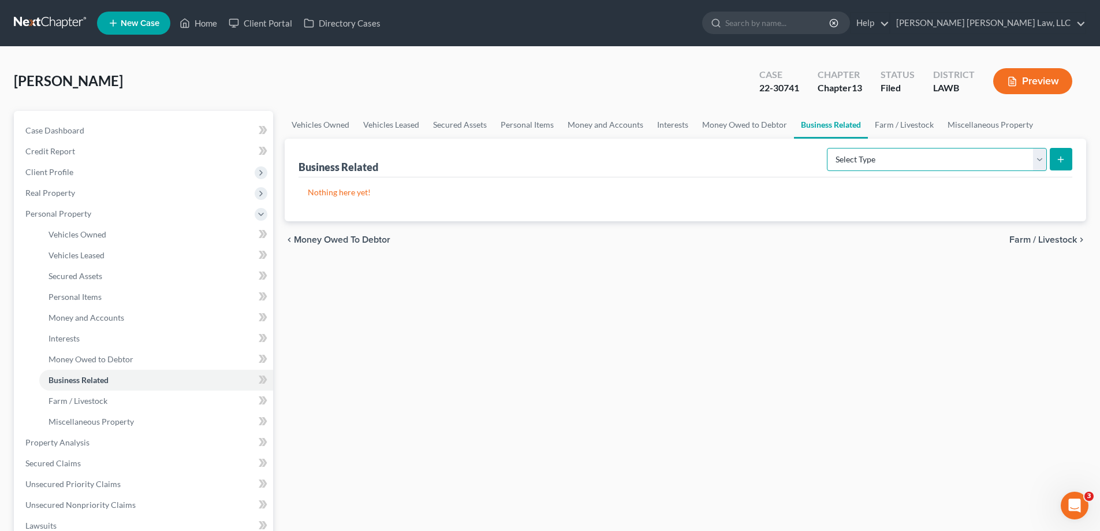
click at [882, 155] on select "Select Type Customer Lists (A/B: 43) Franchises (A/B: 27) Inventory (A/B: 41) L…" at bounding box center [937, 159] width 220 height 23
click at [729, 128] on link "Money Owed to Debtor" at bounding box center [744, 125] width 99 height 28
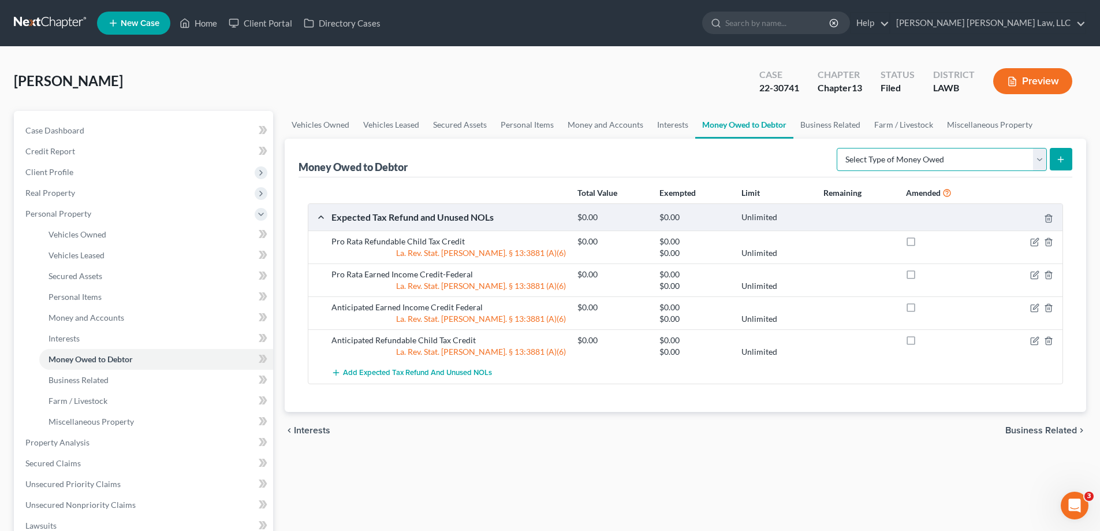
click at [943, 150] on select "Select Type of Money Owed Accounts Receivable (A/B: 38) Alimony (A/B: 29) Child…" at bounding box center [942, 159] width 210 height 23
select select "life_estate_of_descendants"
click at [839, 148] on select "Select Type of Money Owed Accounts Receivable (A/B: 38) Alimony (A/B: 29) Child…" at bounding box center [942, 159] width 210 height 23
click at [1052, 157] on button "submit" at bounding box center [1061, 159] width 23 height 23
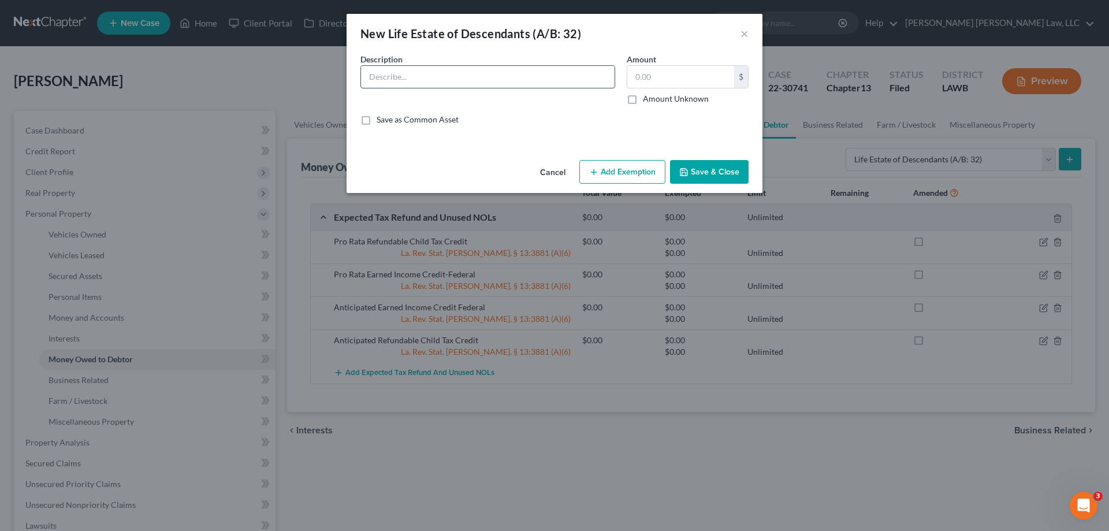
click at [430, 79] on input "text" at bounding box center [488, 77] width 254 height 22
click at [586, 80] on input "[PERSON_NAME][GEOGRAPHIC_DATA], [GEOGRAPHIC_DATA] sold for $95,000.00 1/3 inter…" at bounding box center [488, 77] width 254 height 22
click at [588, 73] on input "[PERSON_NAME][GEOGRAPHIC_DATA], LA sold for $95,000.00 1/3 interest between Aun…" at bounding box center [488, 77] width 254 height 22
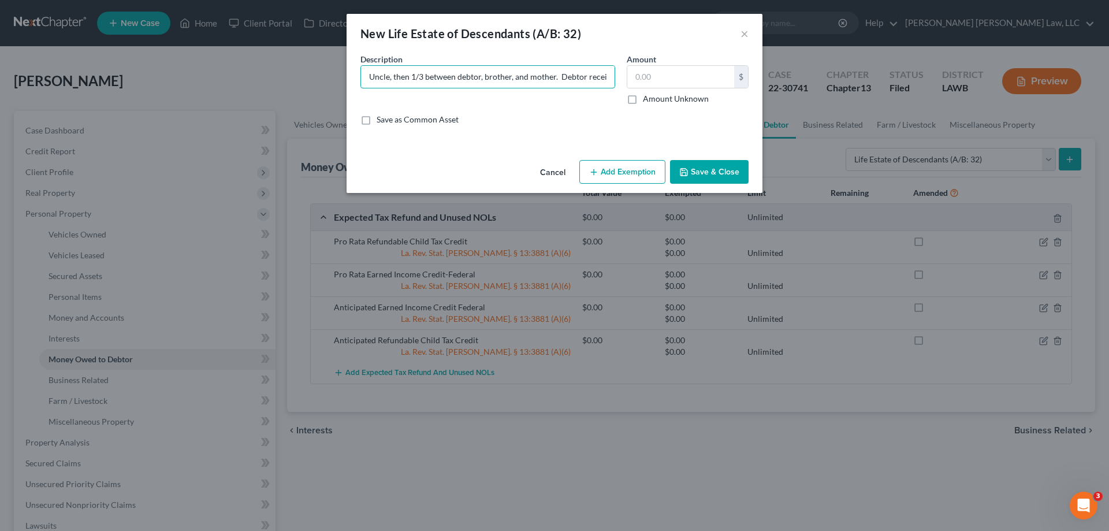
scroll to position [0, 0]
click at [506, 76] on input "[PERSON_NAME][GEOGRAPHIC_DATA], LA sold for $95,000.00 1/3 interest between Aun…" at bounding box center [488, 77] width 254 height 22
click at [596, 77] on input "[PERSON_NAME][GEOGRAPHIC_DATA], LA sold for $95,000.00 1/3 interest between Aun…" at bounding box center [488, 77] width 254 height 22
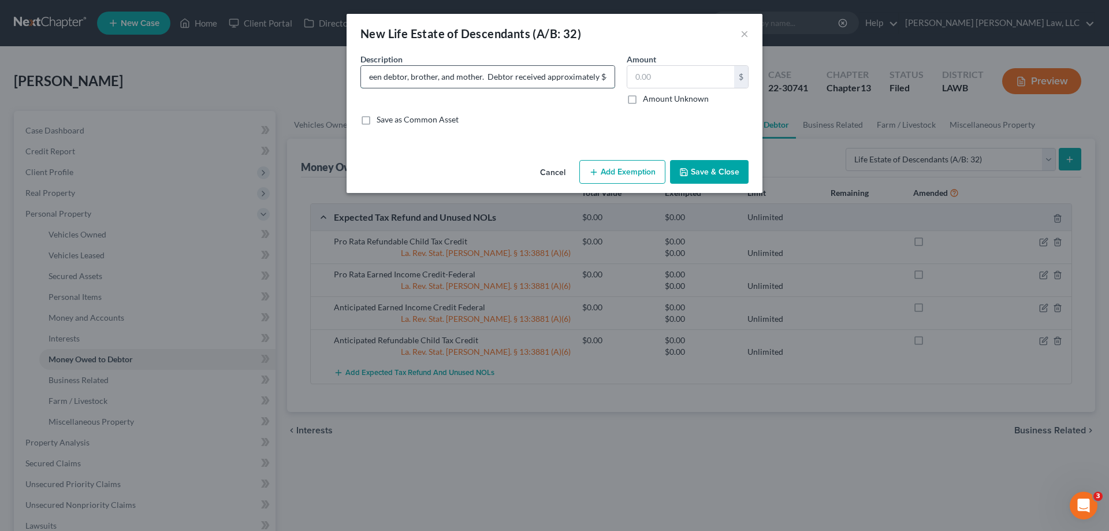
drag, startPoint x: 537, startPoint y: 79, endPoint x: 568, endPoint y: 83, distance: 30.9
click at [568, 83] on input "[PERSON_NAME][GEOGRAPHIC_DATA], LA sold for $95,000.00 1/3 interest between Aun…" at bounding box center [488, 77] width 254 height 22
drag, startPoint x: 466, startPoint y: 79, endPoint x: 613, endPoint y: 84, distance: 146.8
click at [613, 84] on input "[PERSON_NAME][GEOGRAPHIC_DATA], LA sold for $95,000.00 1/3 interest between Aun…" at bounding box center [488, 77] width 254 height 22
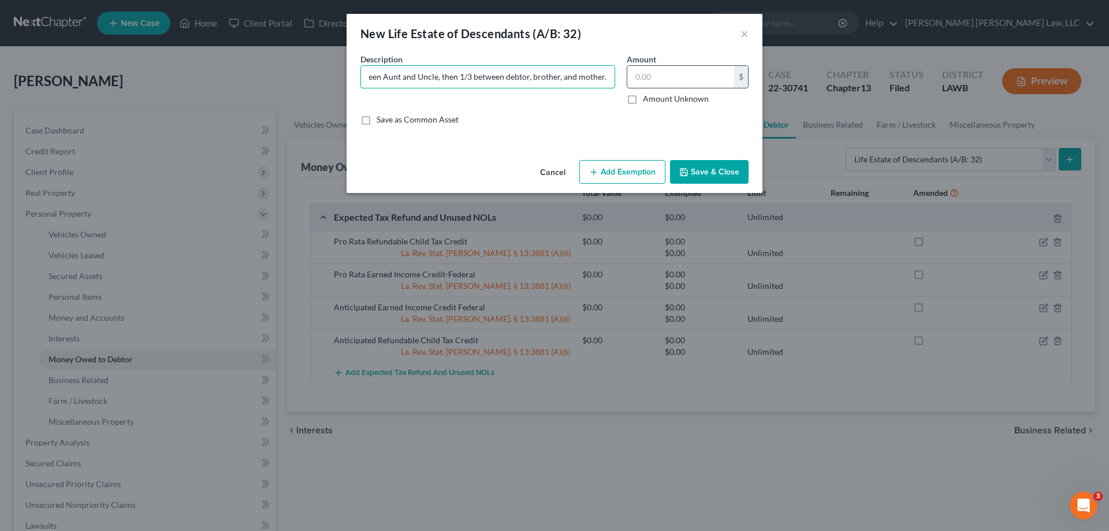
scroll to position [0, 234]
type input "[PERSON_NAME][GEOGRAPHIC_DATA], LA sold for $95,000.00 1/3 interest between Aun…"
click at [651, 74] on input "text" at bounding box center [680, 77] width 107 height 22
type input "4,700.00"
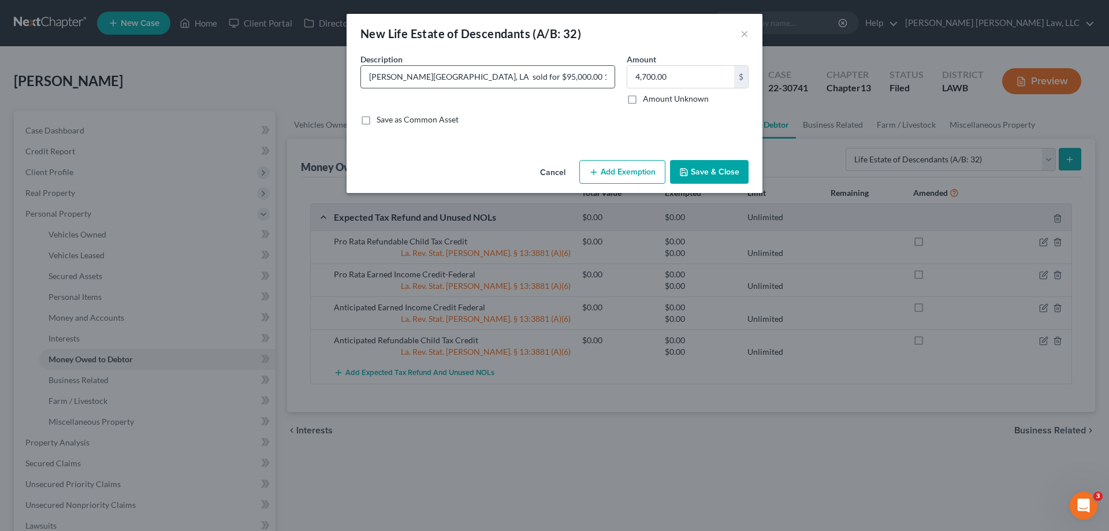
click at [480, 72] on input "[PERSON_NAME][GEOGRAPHIC_DATA], LA sold for $95,000.00 1/3 interest between Aun…" at bounding box center [488, 77] width 254 height 22
click at [540, 78] on input "[PERSON_NAME][GEOGRAPHIC_DATA], LA sold for $95,000.00 1/3 interest between Aun…" at bounding box center [488, 77] width 254 height 22
type input "[PERSON_NAME][GEOGRAPHIC_DATA], LA sold for $95,000.00. 1/3 interest between Au…"
click at [731, 166] on button "Save & Close" at bounding box center [709, 172] width 79 height 24
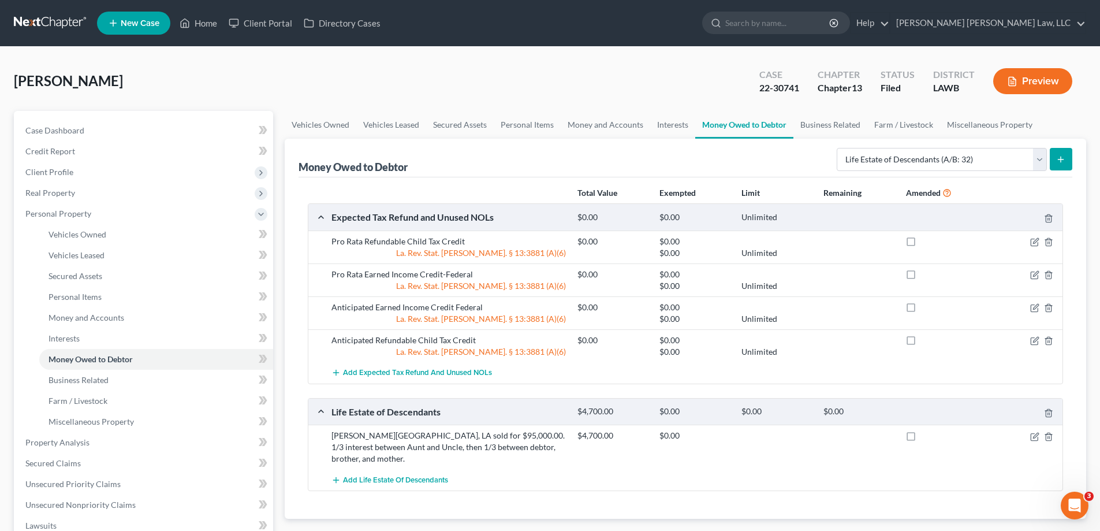
click at [1069, 155] on button "submit" at bounding box center [1061, 159] width 23 height 23
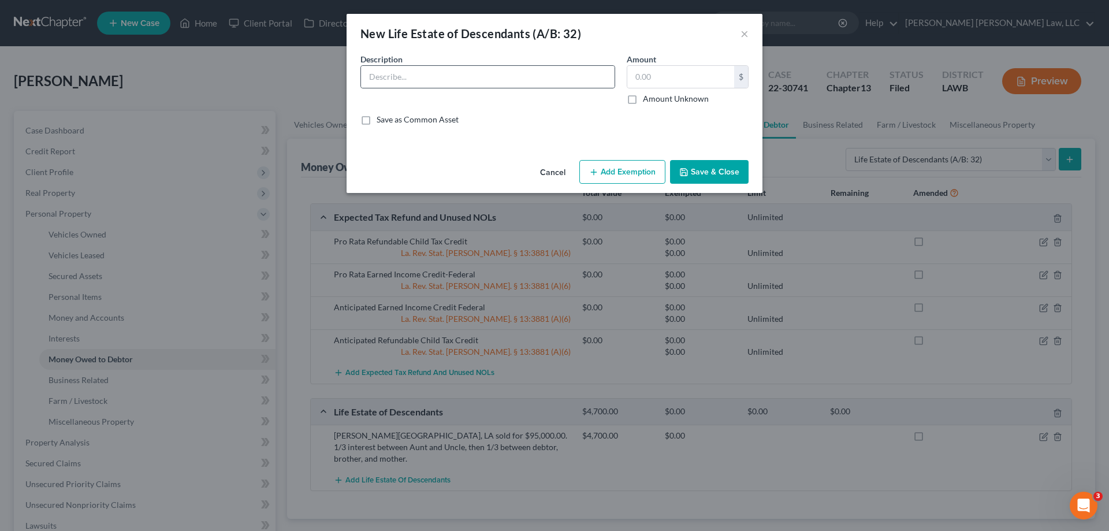
click at [520, 65] on div at bounding box center [487, 76] width 255 height 23
click at [511, 76] on input "text" at bounding box center [488, 77] width 254 height 22
click at [567, 77] on input "[STREET_ADDRESS][PERSON_NAME] [GEOGRAPHIC_DATA], LA for $300,000.00" at bounding box center [488, 77] width 254 height 22
type input "[STREET_ADDRESS][PERSON_NAME] [GEOGRAPHIC_DATA], LA for $300,000.00. 1/3 intere…"
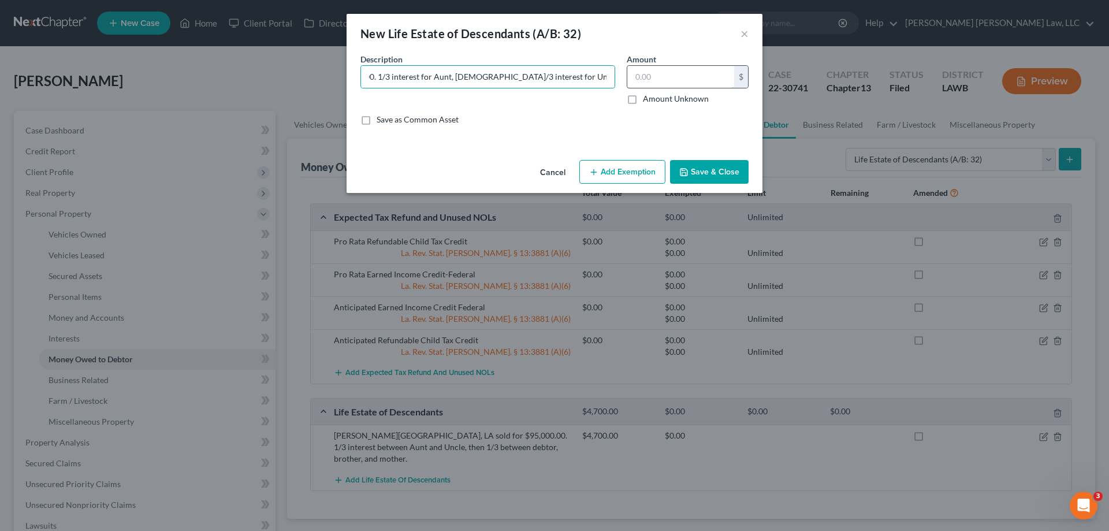
click at [687, 71] on input "text" at bounding box center [680, 77] width 107 height 22
type input "33,000.00"
click at [702, 166] on button "Save & Close" at bounding box center [709, 172] width 79 height 24
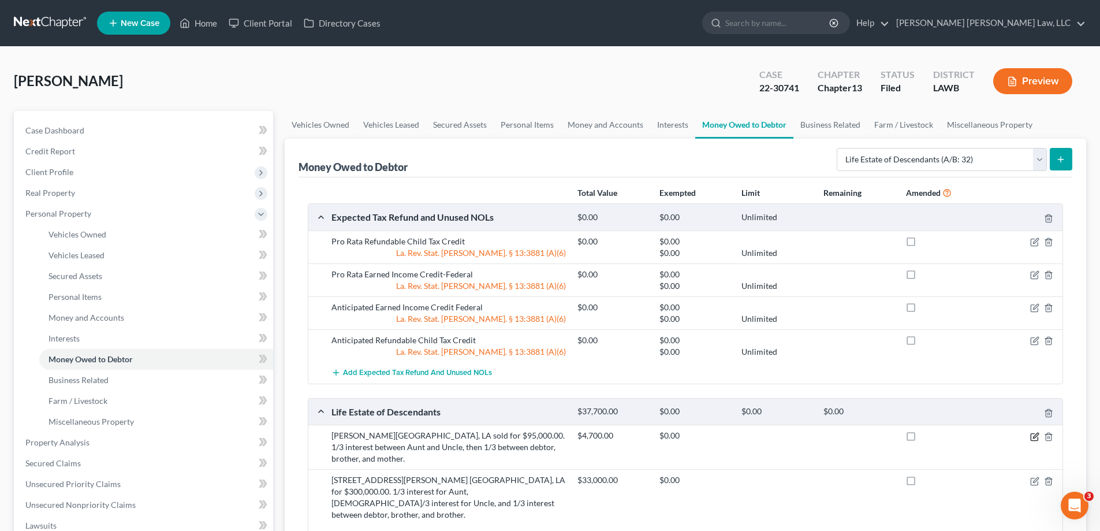
drag, startPoint x: 1033, startPoint y: 437, endPoint x: 1022, endPoint y: 437, distance: 11.6
click at [1031, 437] on icon "button" at bounding box center [1034, 436] width 9 height 9
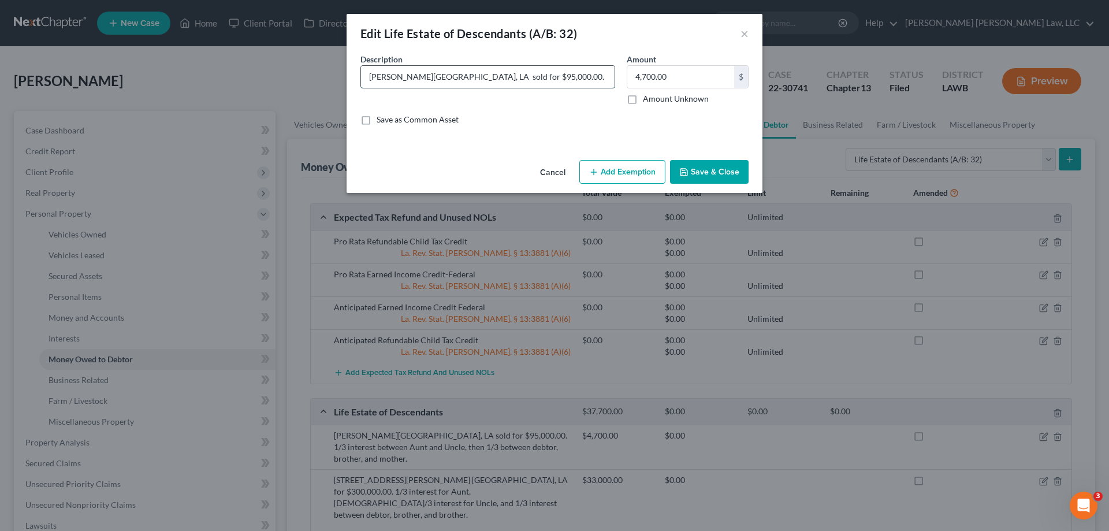
click at [522, 79] on input "[PERSON_NAME][GEOGRAPHIC_DATA], LA sold for $95,000.00. 1/3 interest between Au…" at bounding box center [488, 77] width 254 height 22
type input "[PERSON_NAME][GEOGRAPHIC_DATA], LA sold for $95,000.00. 1/3 interest between Au…"
drag, startPoint x: 717, startPoint y: 171, endPoint x: 739, endPoint y: 387, distance: 217.1
click at [717, 172] on button "Save & Close" at bounding box center [709, 172] width 79 height 24
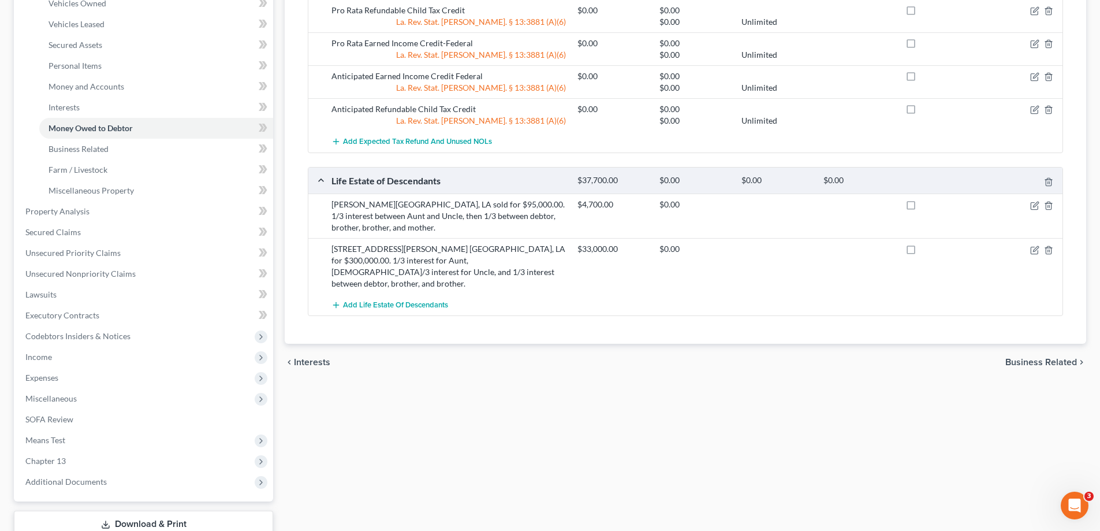
scroll to position [312, 0]
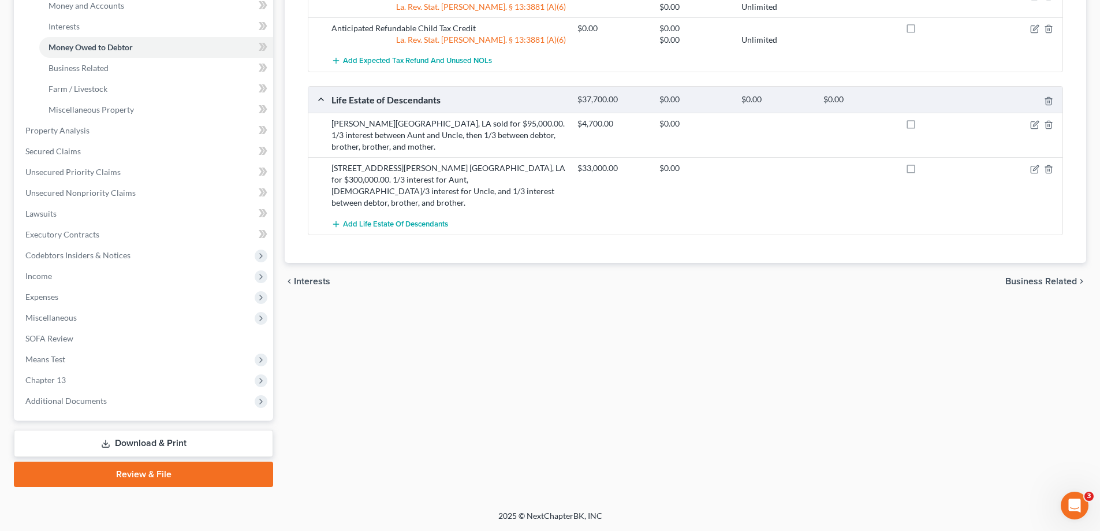
click at [120, 432] on link "Download & Print" at bounding box center [143, 443] width 259 height 27
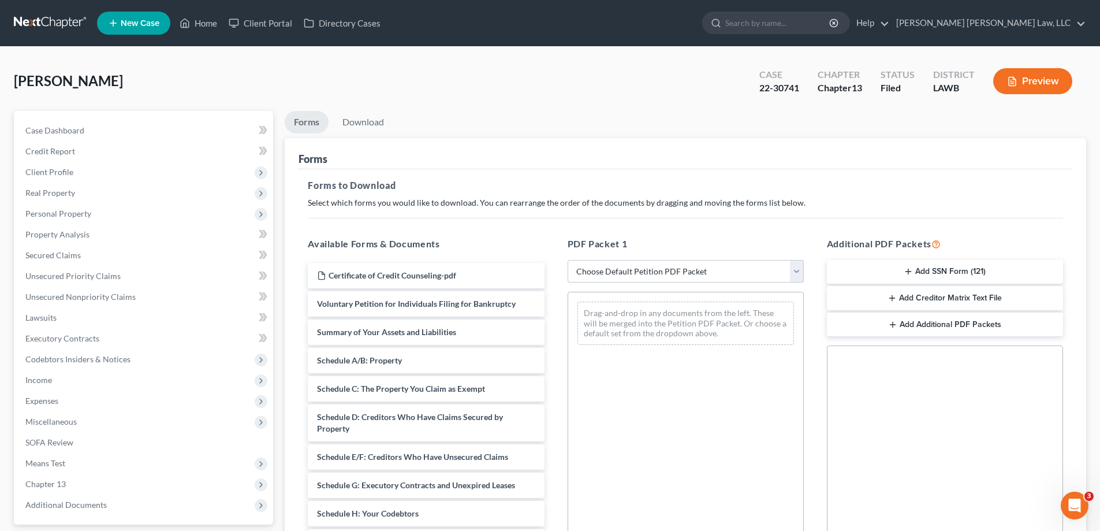
click at [628, 273] on select "Choose Default Petition PDF Packet Complete Bankruptcy Petition (all forms and …" at bounding box center [686, 271] width 236 height 23
select select "2"
click at [568, 260] on select "Choose Default Petition PDF Packet Complete Bankruptcy Petition (all forms and …" at bounding box center [686, 271] width 236 height 23
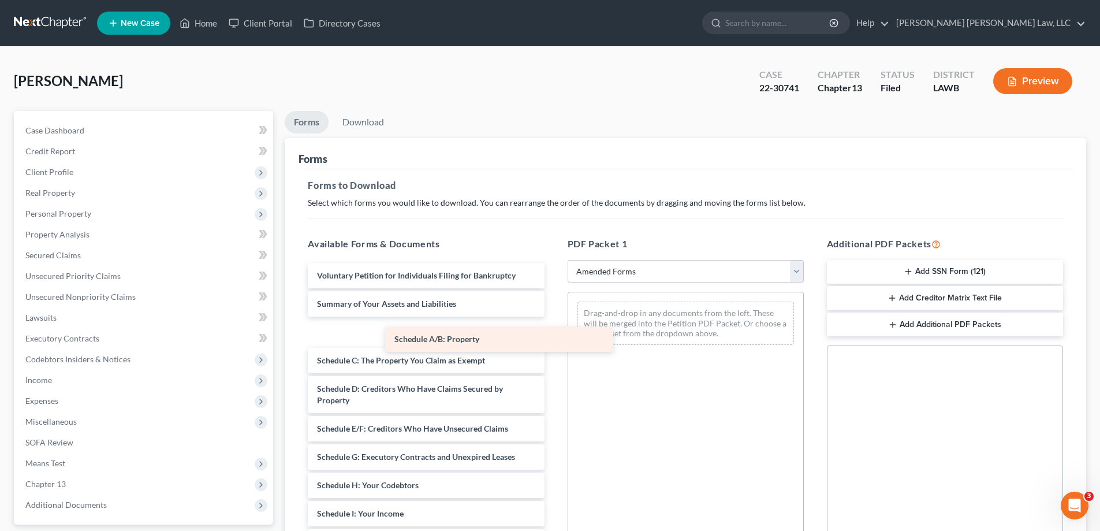
drag, startPoint x: 386, startPoint y: 329, endPoint x: 618, endPoint y: 343, distance: 232.6
click at [553, 344] on div "Schedule A/B: Property Voluntary Petition for Individuals Filing for Bankruptcy…" at bounding box center [426, 519] width 255 height 513
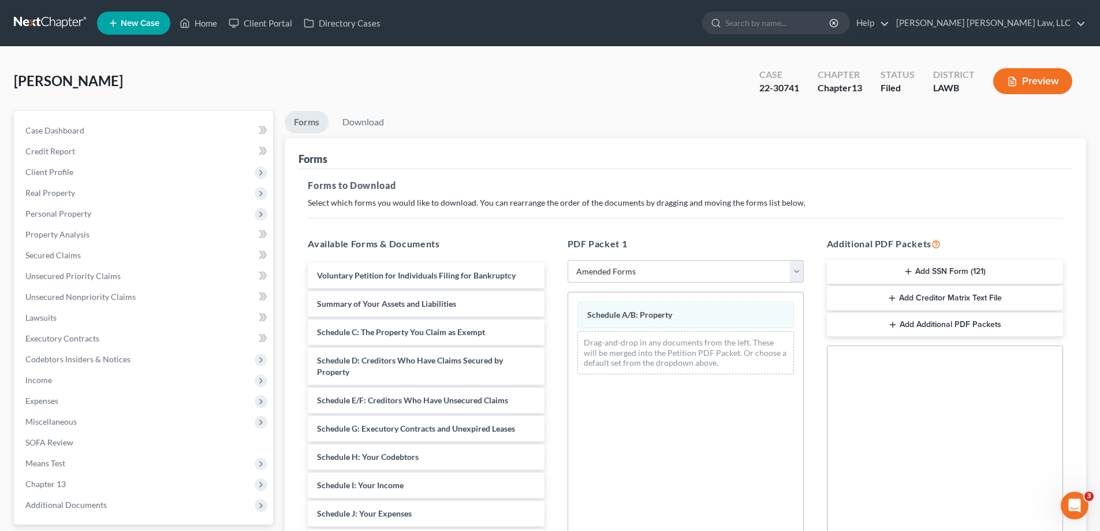
scroll to position [182, 0]
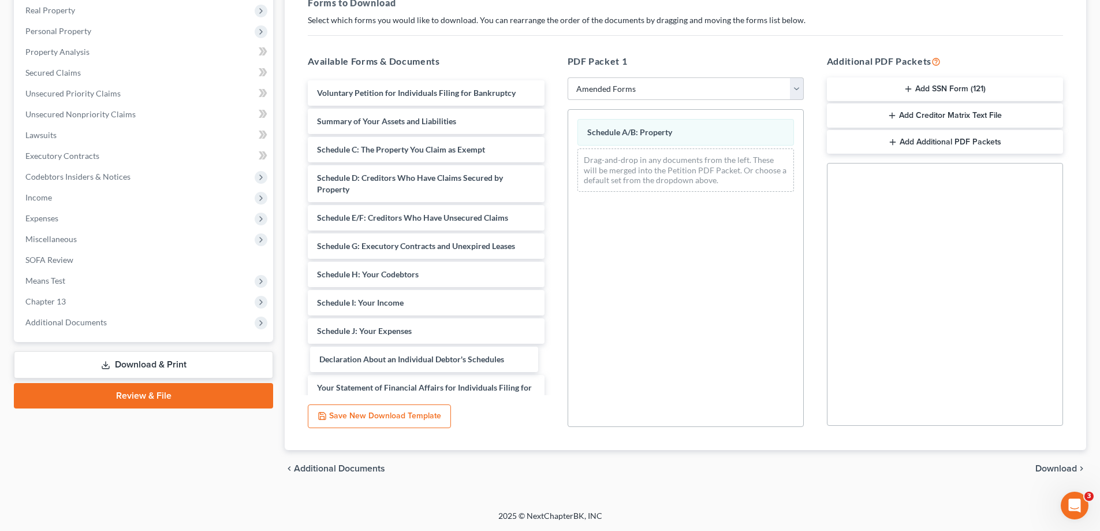
drag, startPoint x: 428, startPoint y: 354, endPoint x: 695, endPoint y: 222, distance: 297.5
click at [553, 259] on div "Declaration About an Individual Debtor's Schedules Voluntary Petition for Indiv…" at bounding box center [426, 322] width 255 height 485
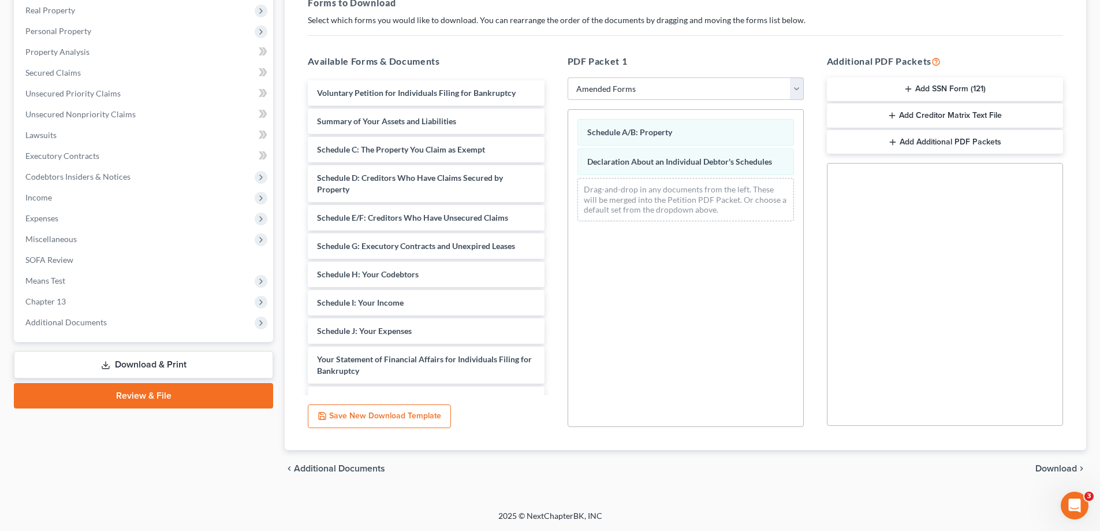
click at [1053, 464] on span "Download" at bounding box center [1056, 468] width 42 height 9
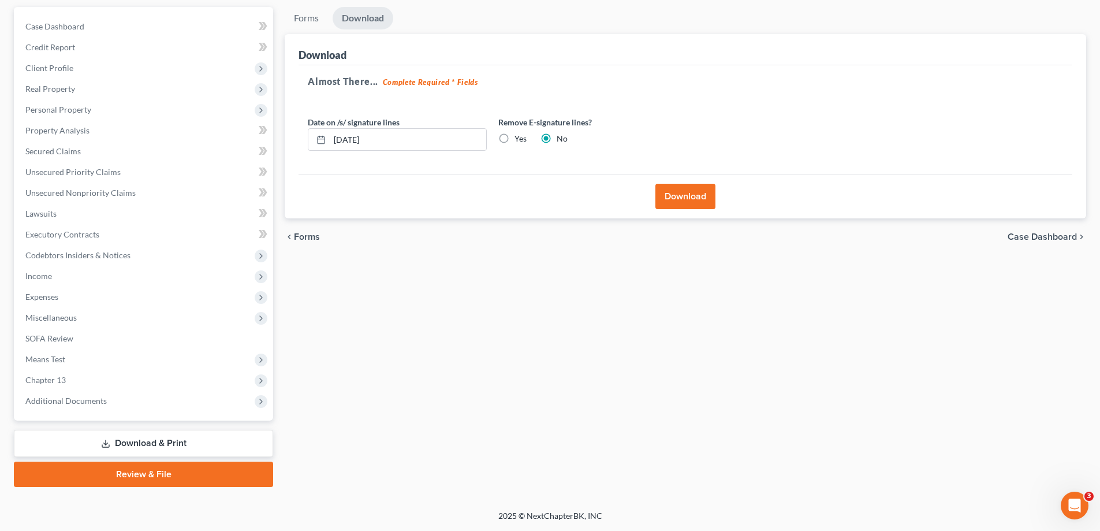
scroll to position [104, 0]
drag, startPoint x: 690, startPoint y: 200, endPoint x: 784, endPoint y: 316, distance: 149.5
click at [690, 200] on button "Download" at bounding box center [685, 196] width 60 height 25
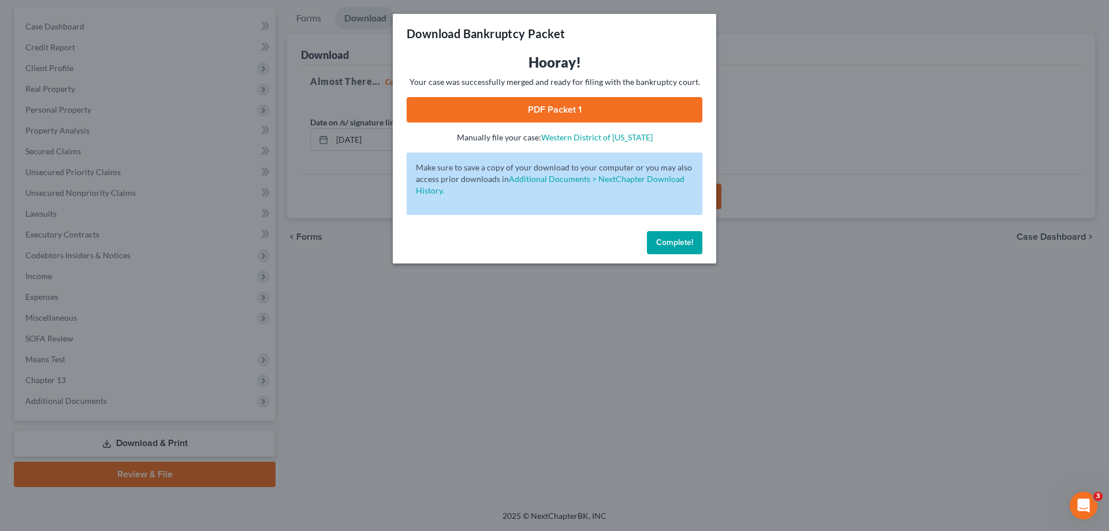
click at [619, 113] on link "PDF Packet 1" at bounding box center [555, 109] width 296 height 25
click at [668, 249] on button "Complete!" at bounding box center [674, 242] width 55 height 23
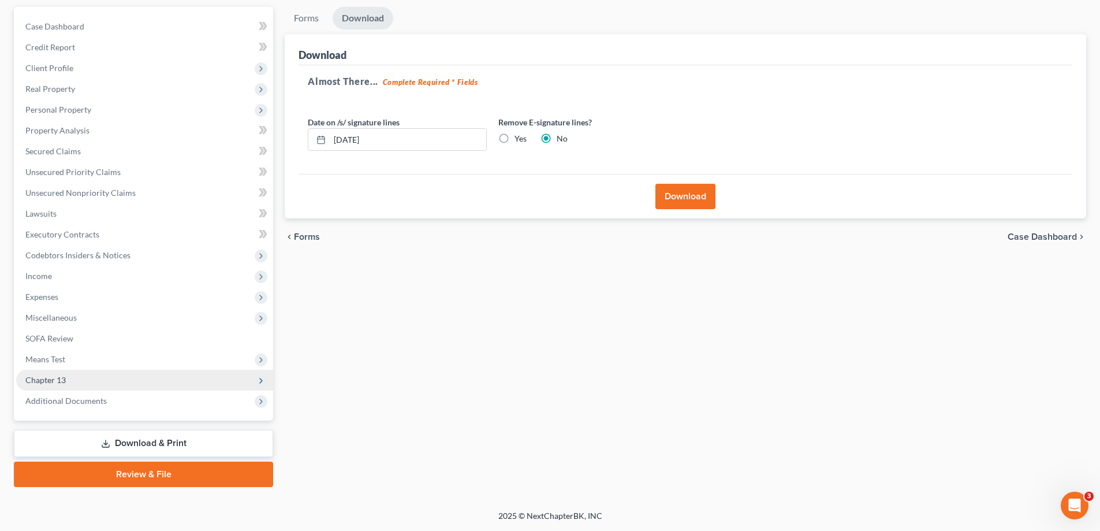
click at [63, 379] on span "Chapter 13" at bounding box center [45, 380] width 40 height 10
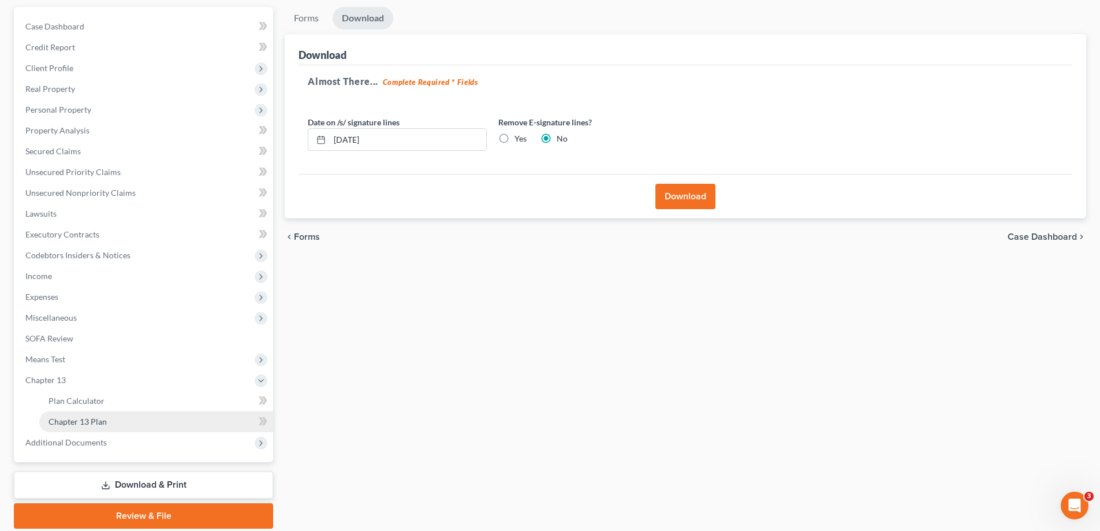
click at [123, 428] on link "Chapter 13 Plan" at bounding box center [156, 421] width 234 height 21
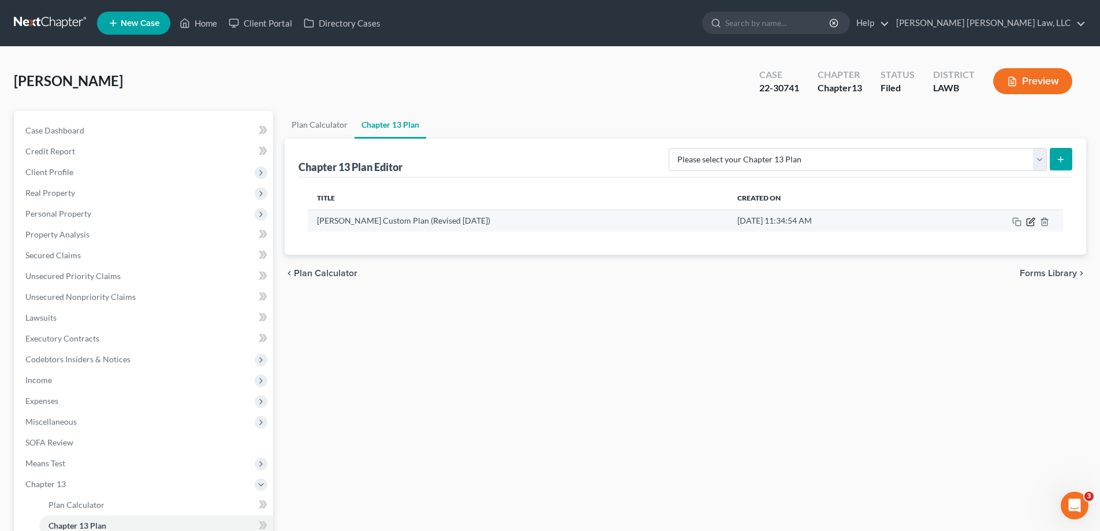
click at [1032, 224] on icon "button" at bounding box center [1030, 221] width 9 height 9
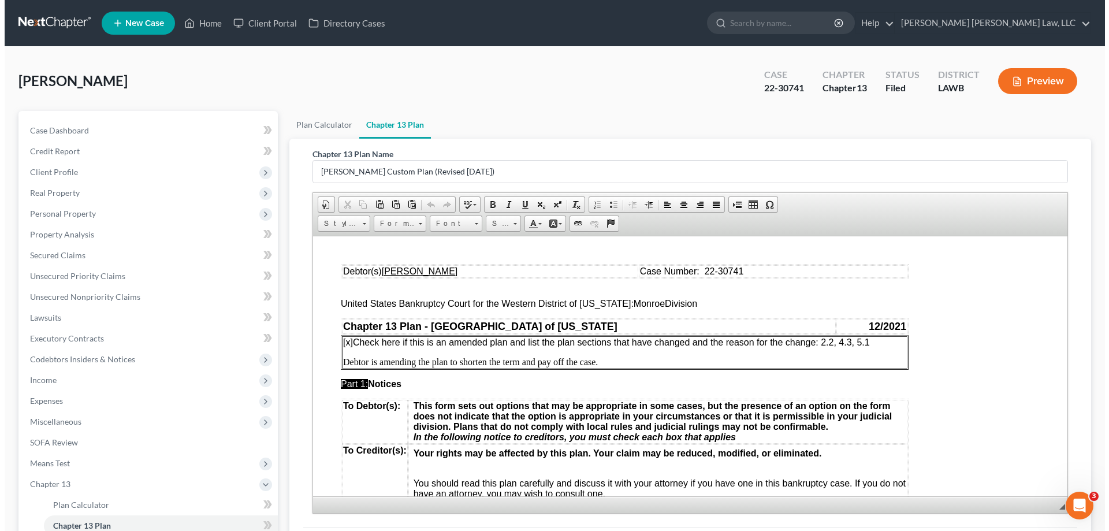
scroll to position [146, 0]
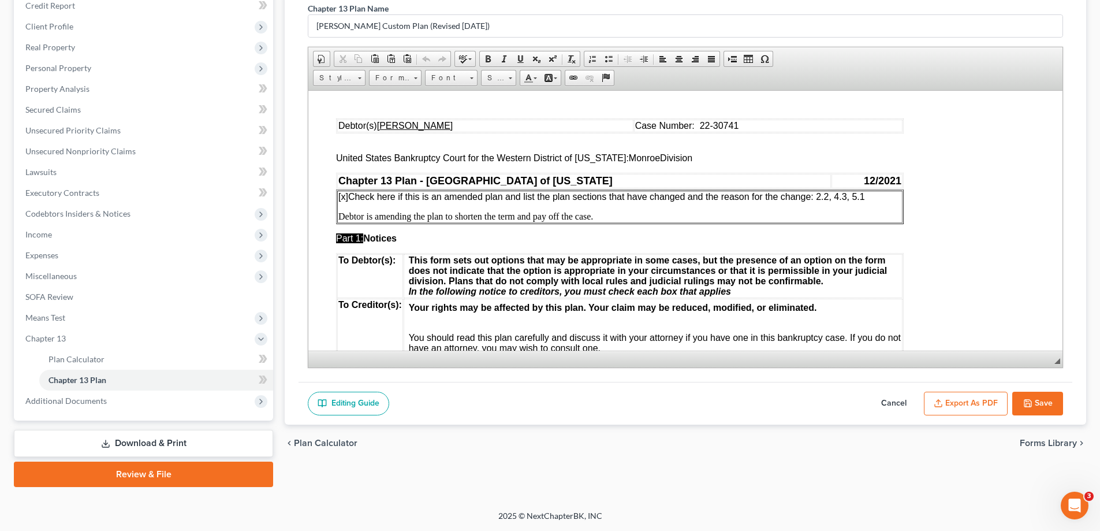
click at [977, 401] on button "Export as PDF" at bounding box center [966, 404] width 84 height 24
